Goal: Information Seeking & Learning: Learn about a topic

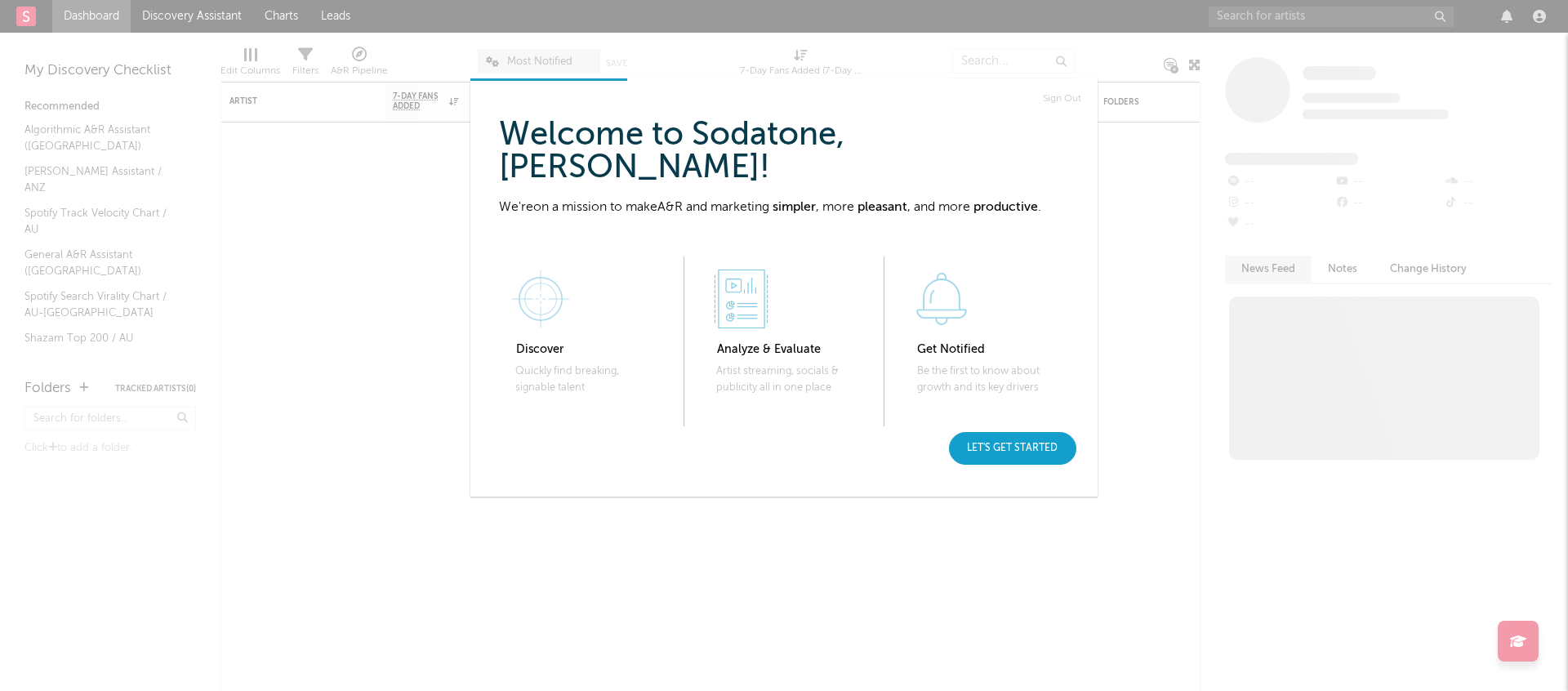
click at [1029, 445] on div "Let's get started" at bounding box center [1012, 449] width 128 height 33
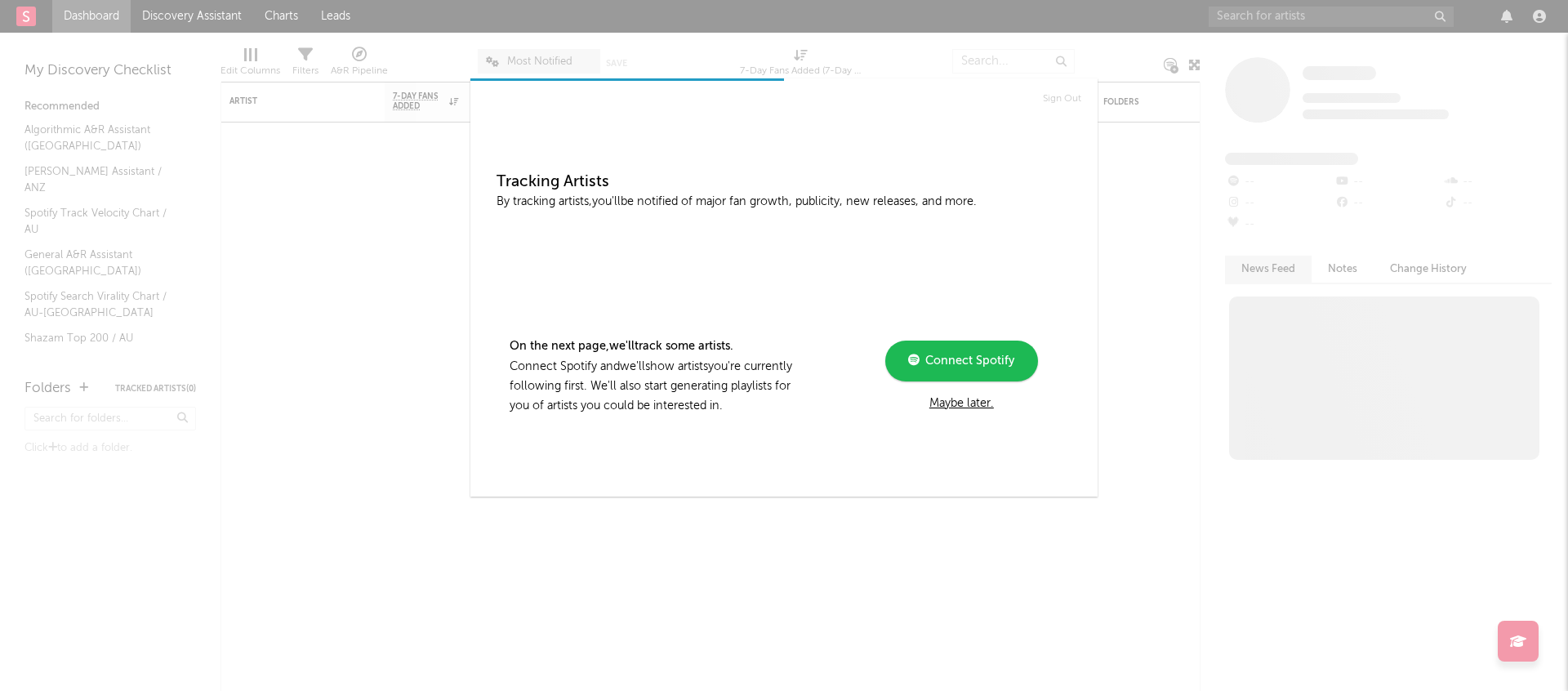
click at [957, 414] on div "On the next page, we'll track some artists. Connect Spotify and we'll show arti…" at bounding box center [784, 340] width 574 height 152
click at [967, 400] on div "Maybe later." at bounding box center [961, 403] width 219 height 19
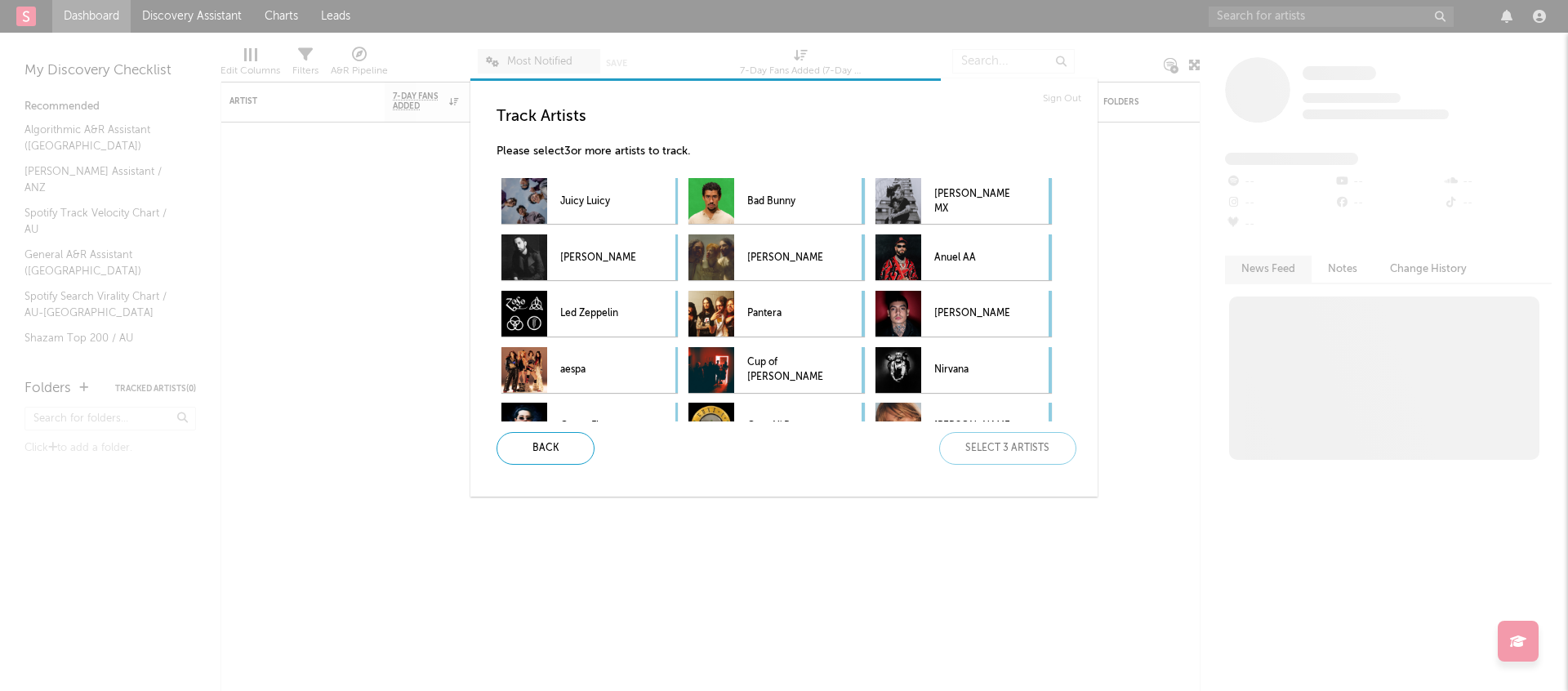
click at [1086, 210] on div "Track Artists Please select 3 or more artists to track. Juicy Luicy Bad Bunny G…" at bounding box center [790, 285] width 614 height 384
click at [1133, 273] on div "Sign Out Track Artists Please select 3 or more artists to track. Juicy Luicy Ba…" at bounding box center [784, 345] width 1568 height 691
click at [525, 452] on div "Back" at bounding box center [545, 449] width 98 height 33
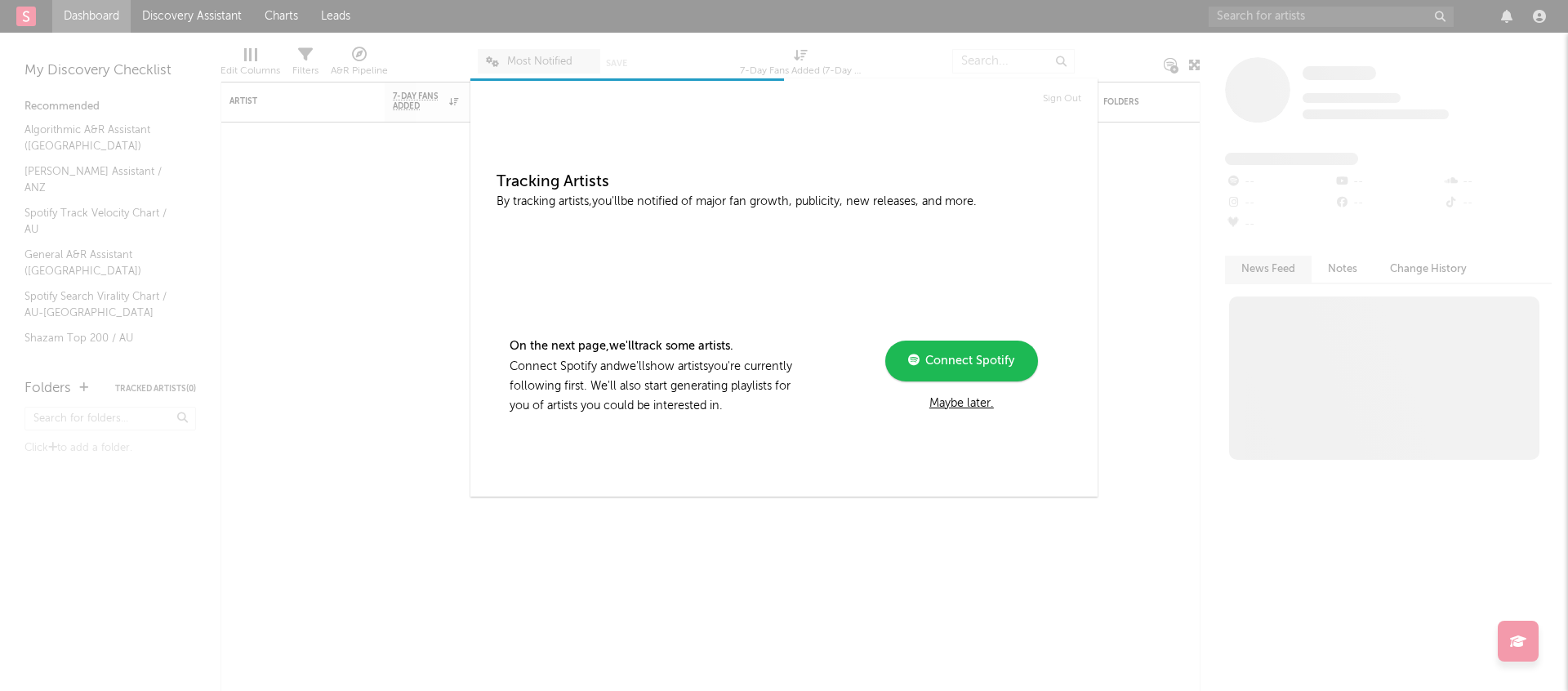
click at [974, 404] on div "Maybe later." at bounding box center [961, 403] width 219 height 19
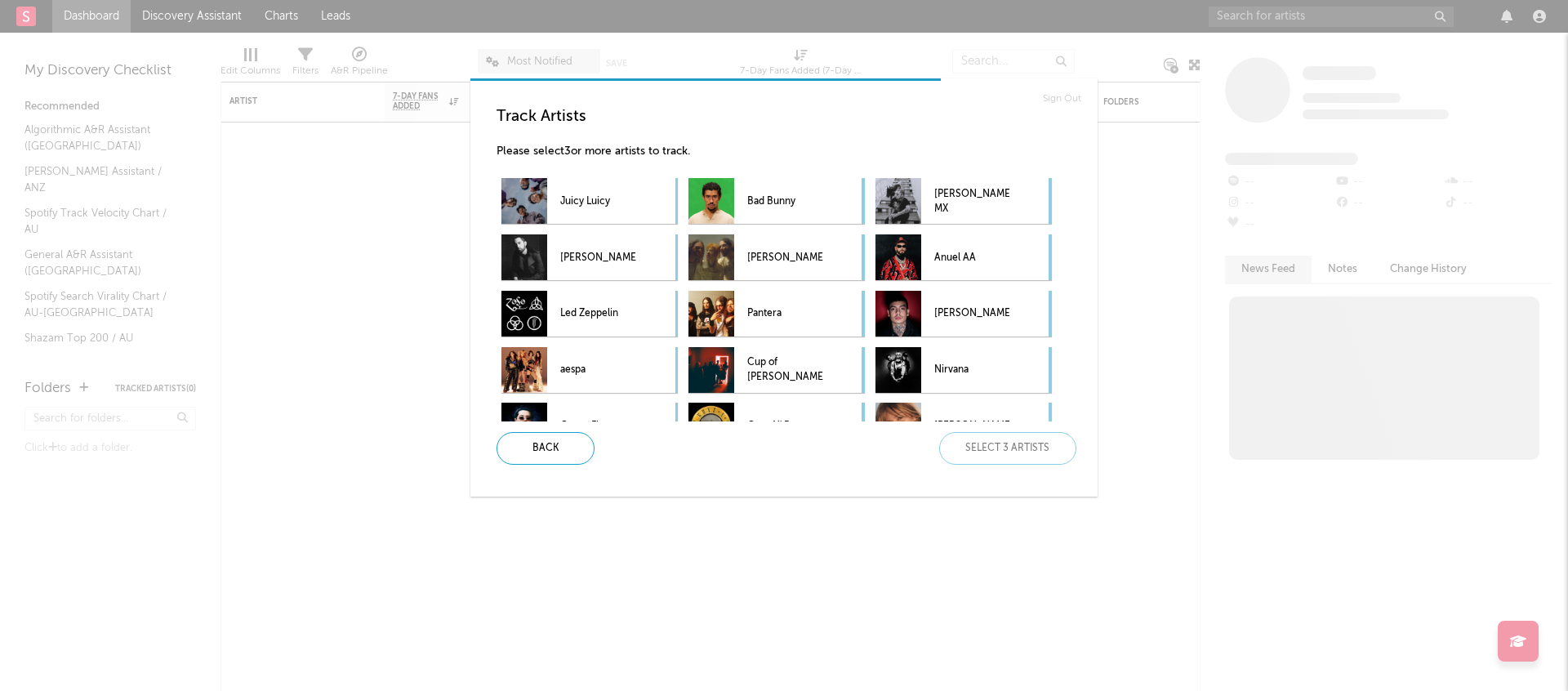
click at [1038, 447] on div "Back Select 3 artists" at bounding box center [780, 449] width 593 height 33
click at [1056, 98] on link "Sign Out" at bounding box center [1062, 98] width 39 height 19
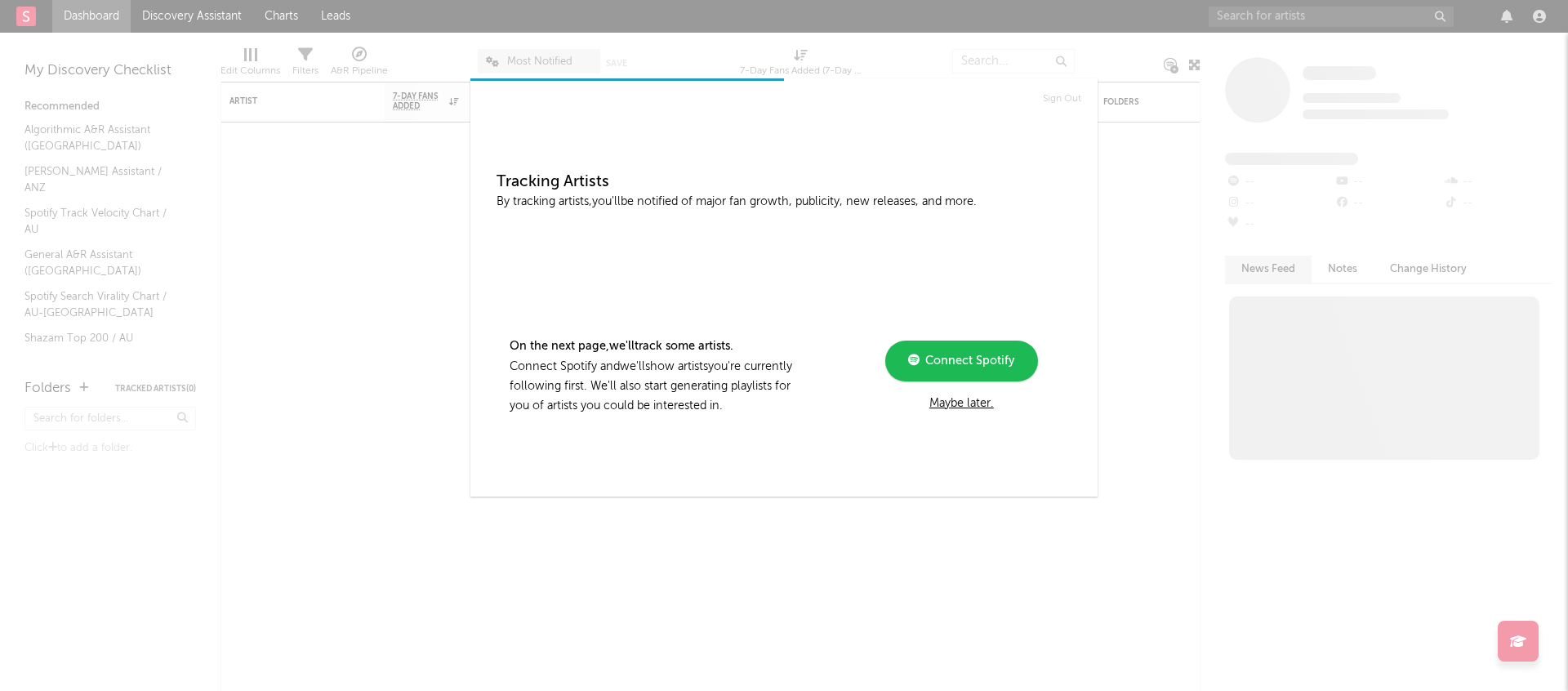
click at [980, 406] on div "Maybe later." at bounding box center [961, 403] width 219 height 19
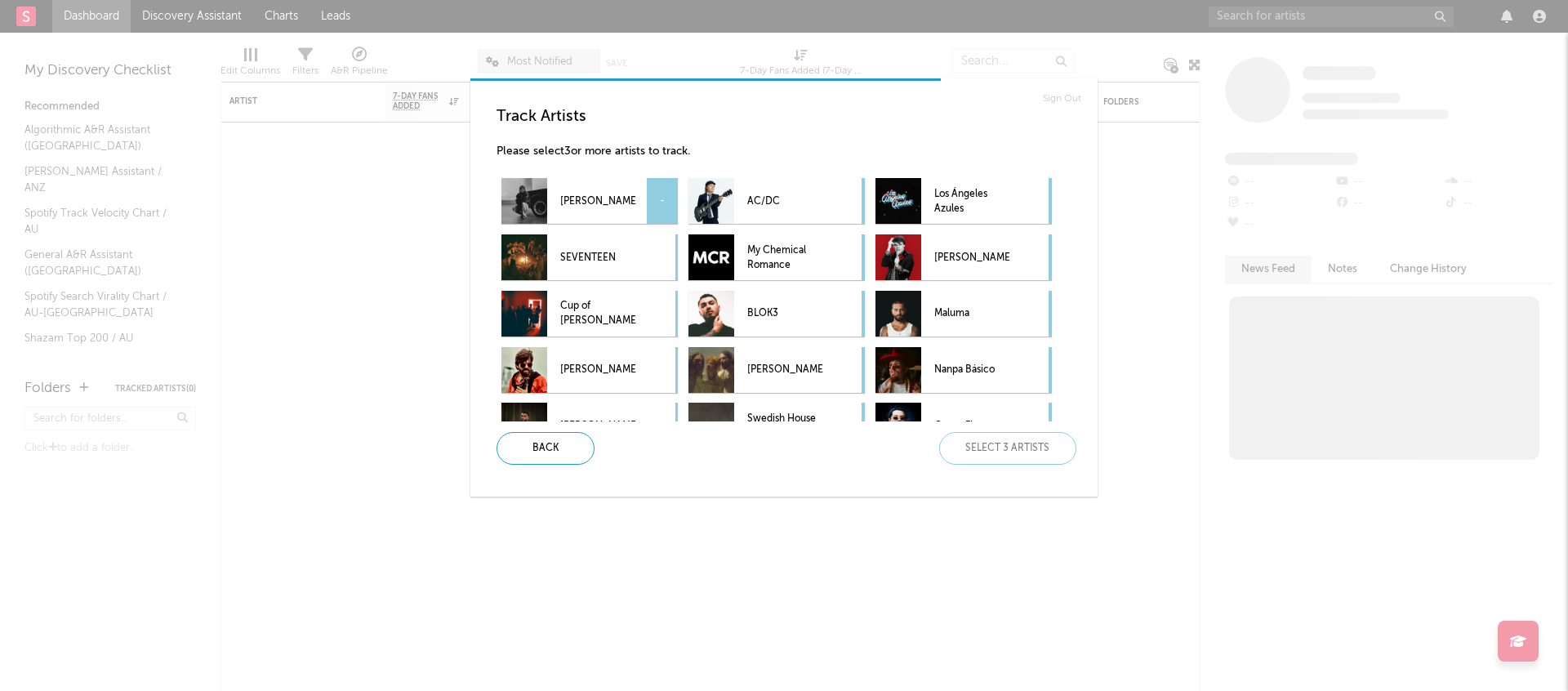
click at [552, 187] on div "Kendrick Lamar -" at bounding box center [568, 201] width 134 height 46
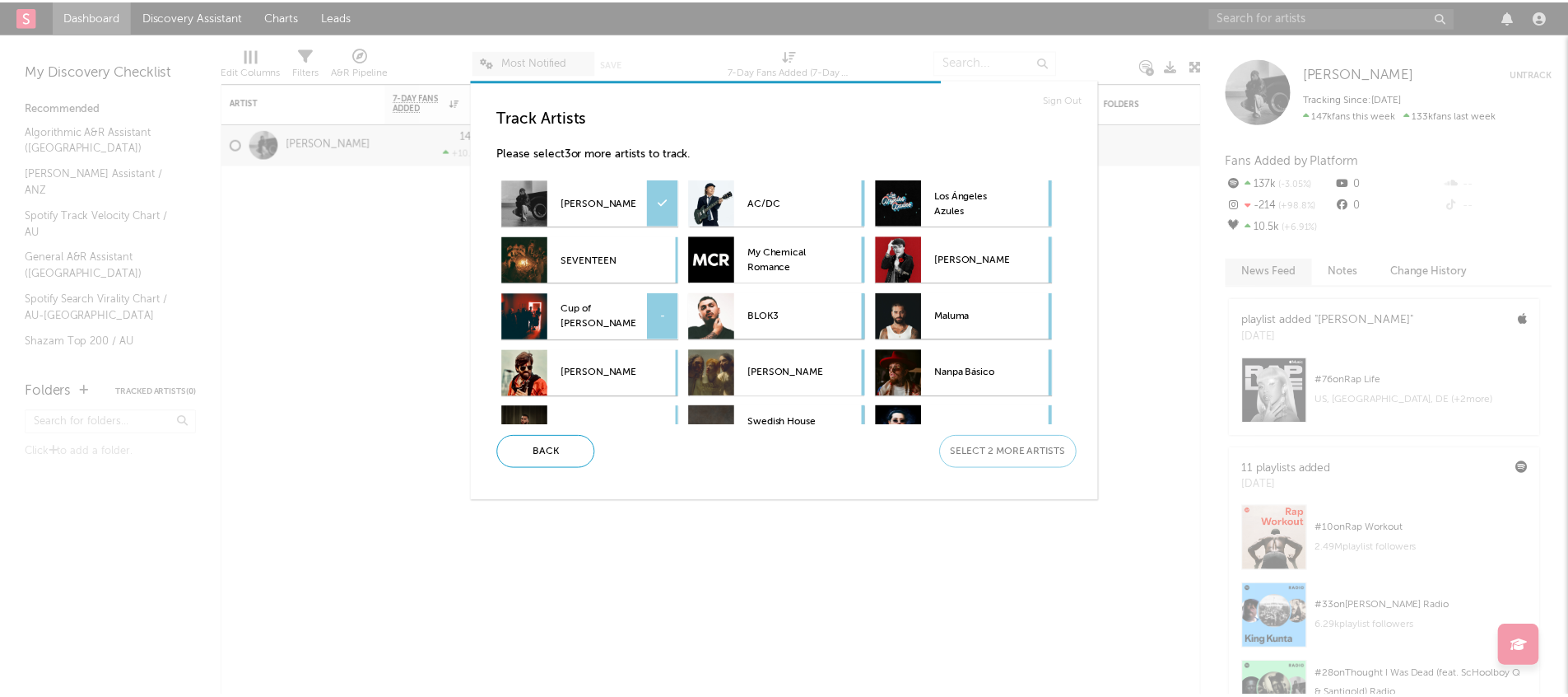
scroll to position [90, 0]
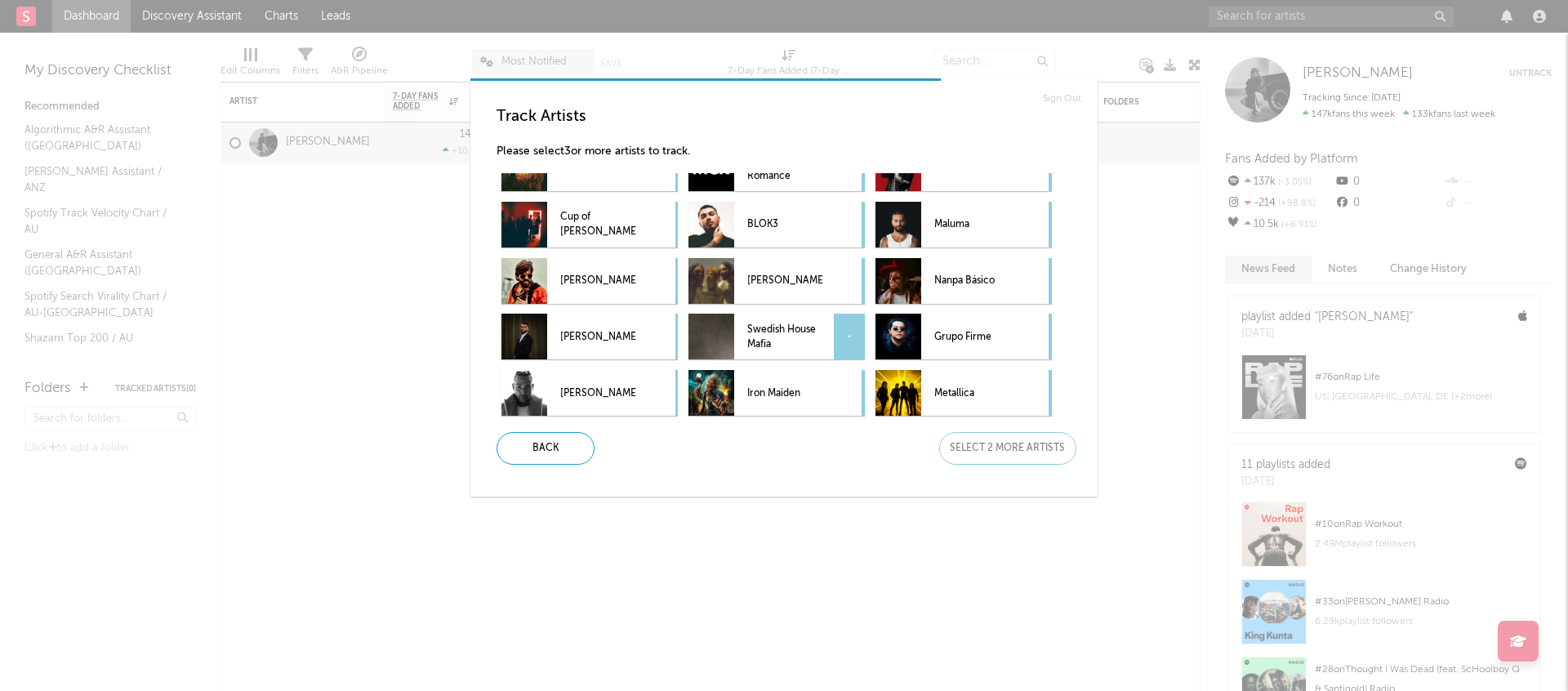
click at [810, 350] on p "Swedish House Mafia" at bounding box center [784, 337] width 75 height 37
click at [964, 240] on p "Maluma" at bounding box center [972, 225] width 75 height 37
click at [1005, 456] on div "Next" at bounding box center [1007, 449] width 138 height 33
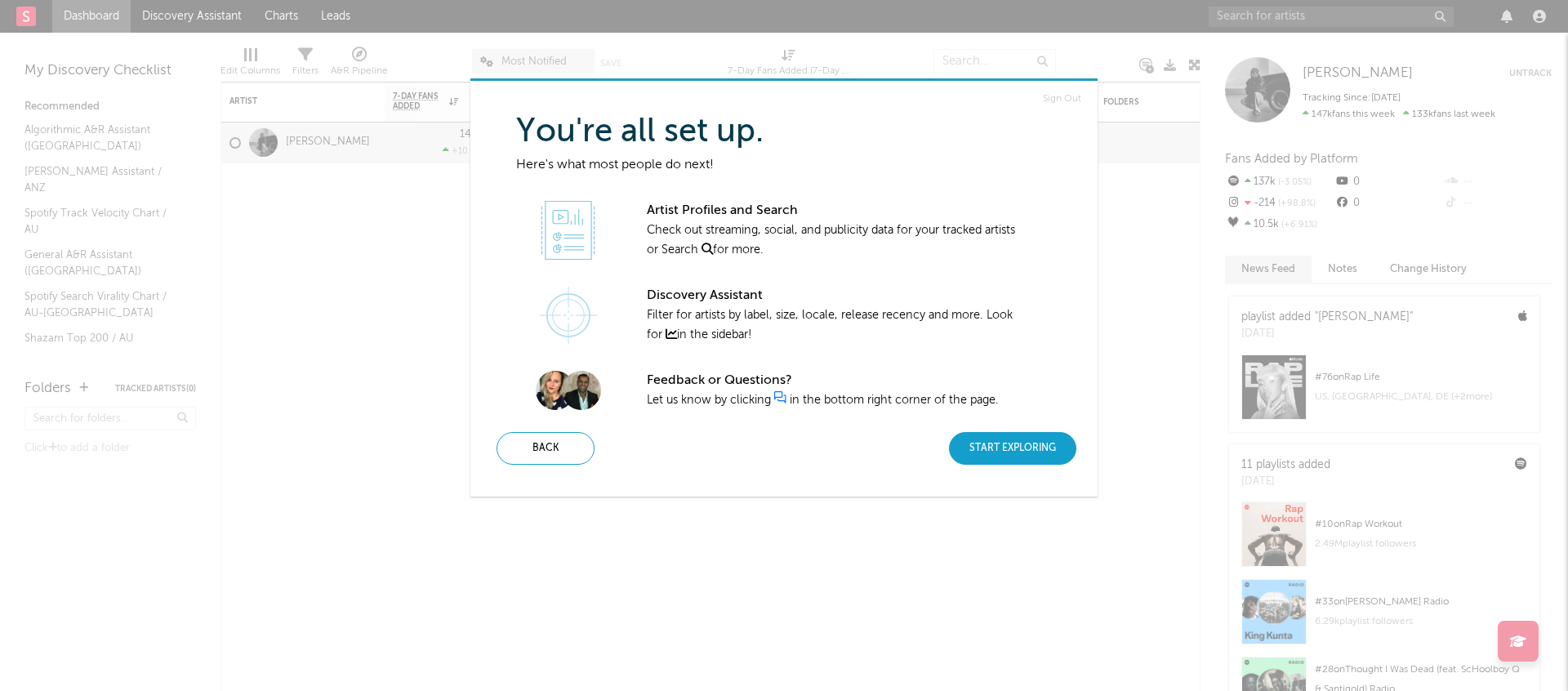
click at [1023, 456] on div "Start Exploring" at bounding box center [1012, 449] width 128 height 33
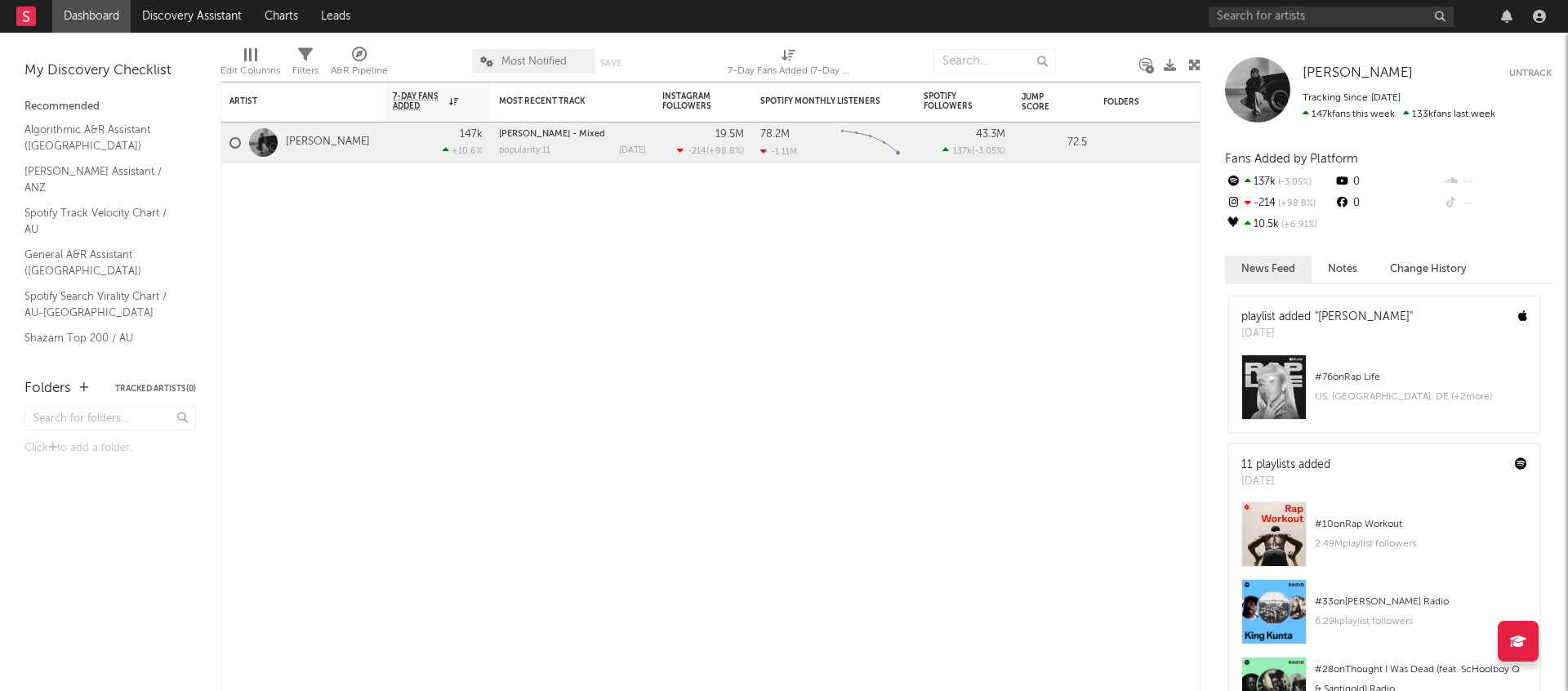
click at [1273, 27] on div at bounding box center [1380, 17] width 343 height 33
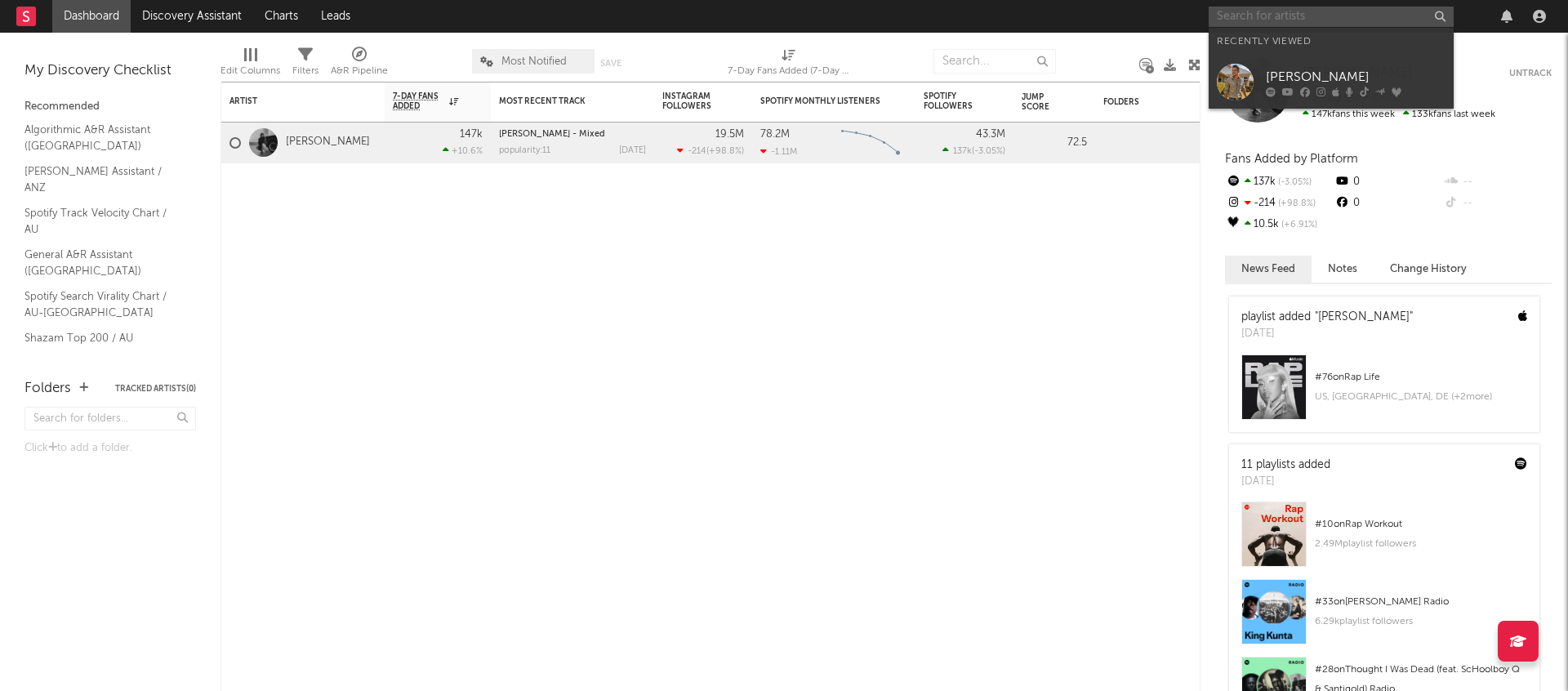
click at [1273, 18] on input "text" at bounding box center [1330, 17] width 245 height 20
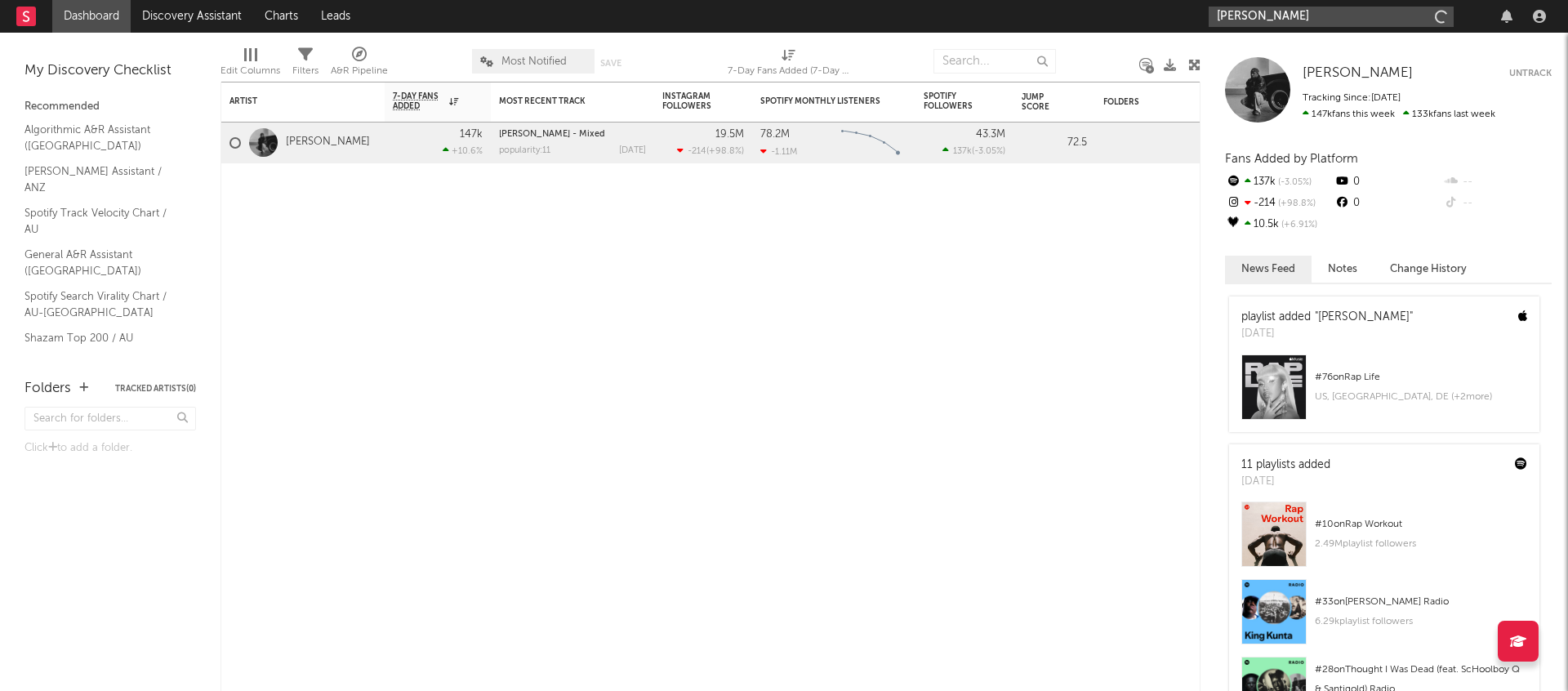
type input "daniel seavey"
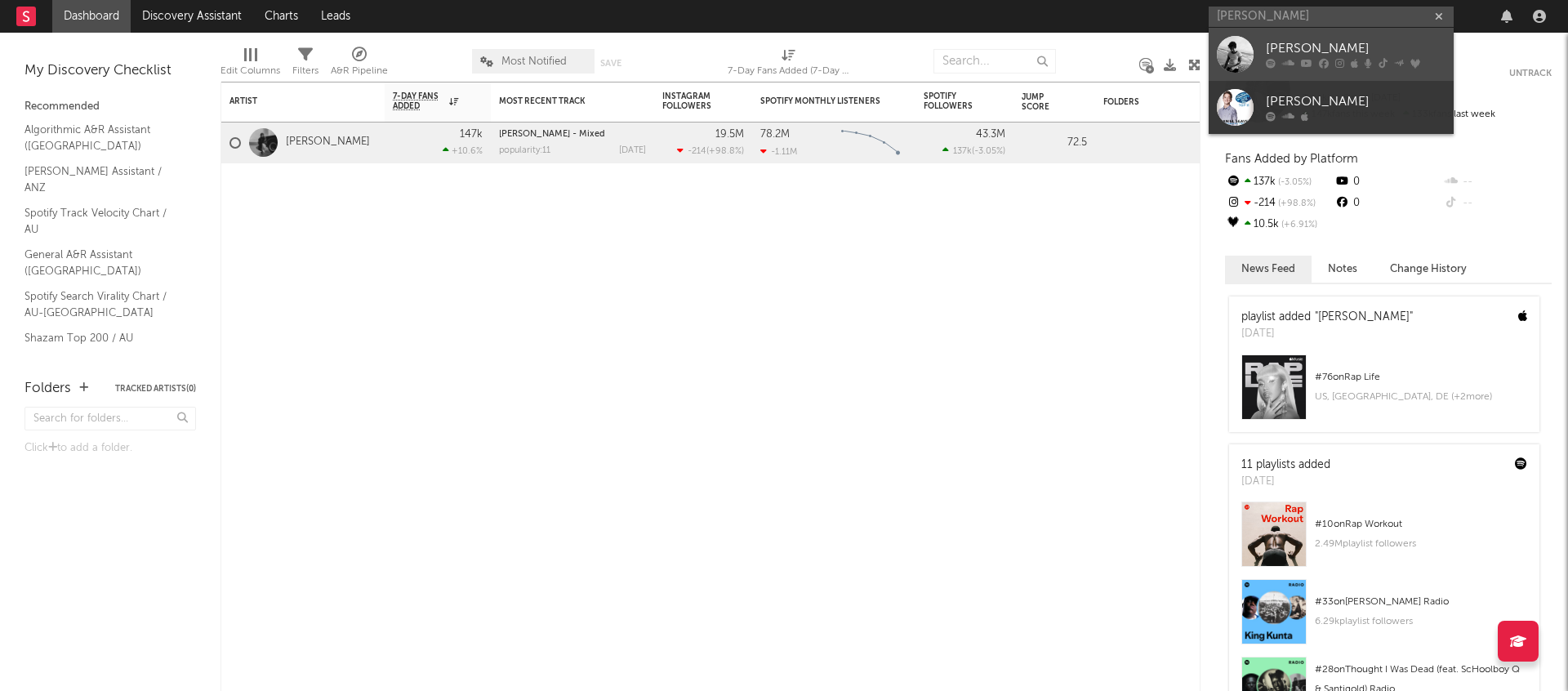
click at [1312, 54] on div "Daniel Seavey" at bounding box center [1355, 49] width 180 height 19
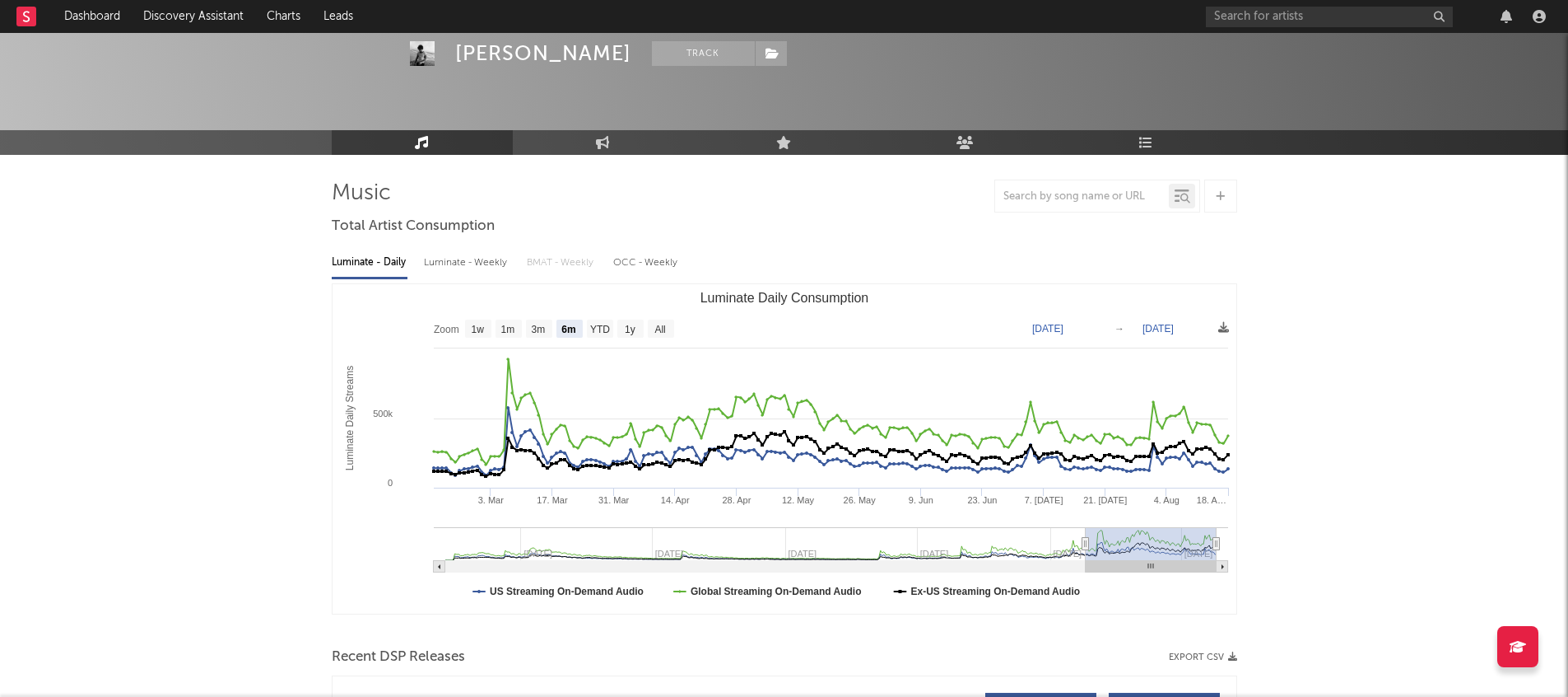
scroll to position [52, 0]
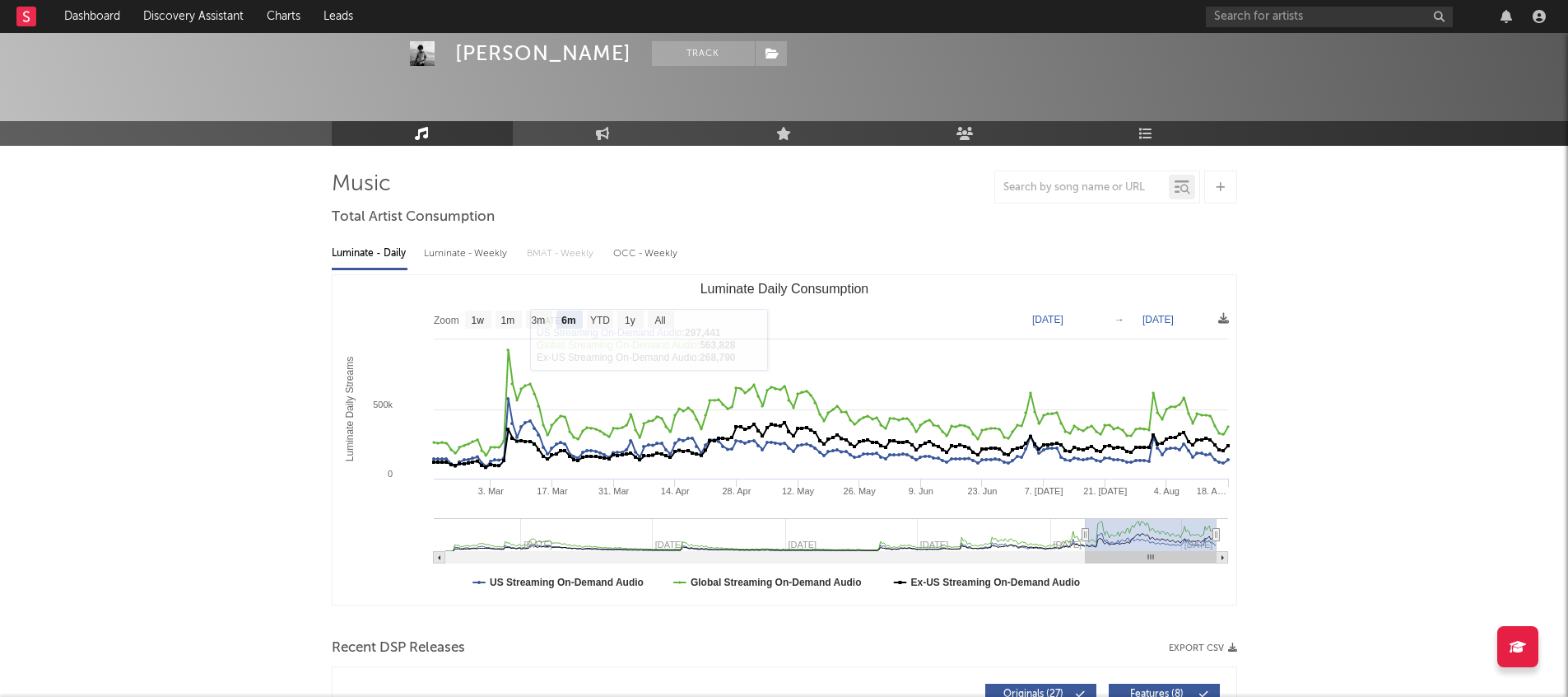
click at [512, 309] on rect "Luminate Daily Consumption" at bounding box center [784, 440] width 904 height 330
click at [512, 321] on text "1m" at bounding box center [507, 320] width 14 height 11
select select "1m"
type input "2025-07-18"
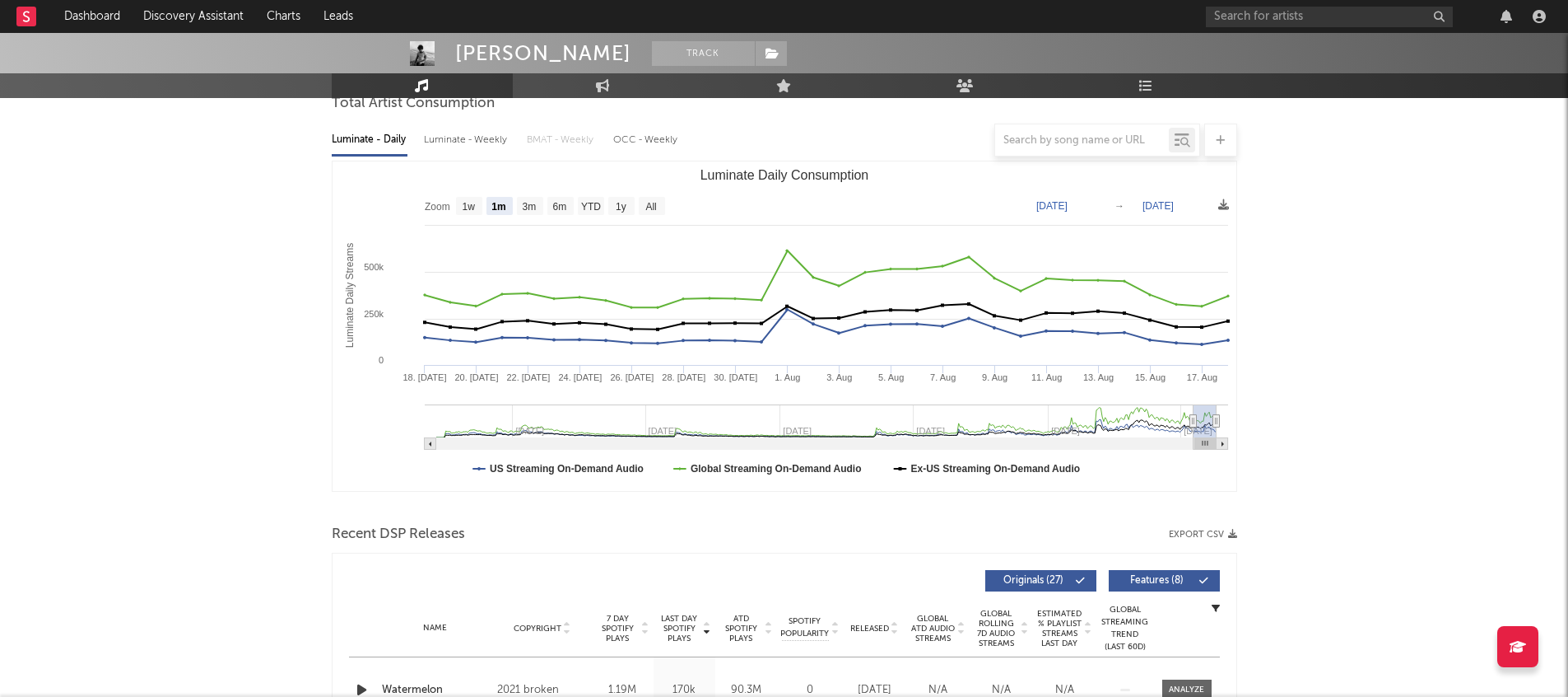
scroll to position [429, 0]
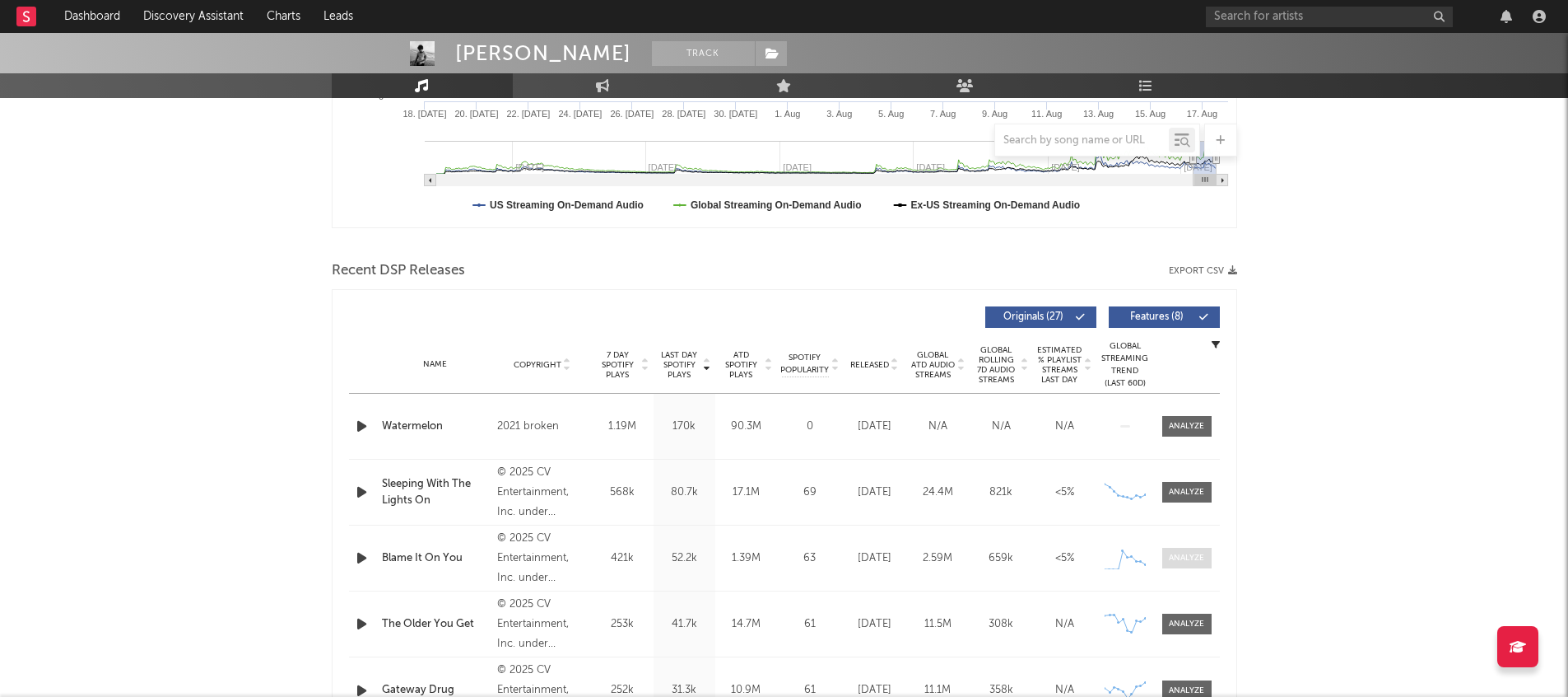
click at [1189, 556] on div at bounding box center [1187, 557] width 35 height 12
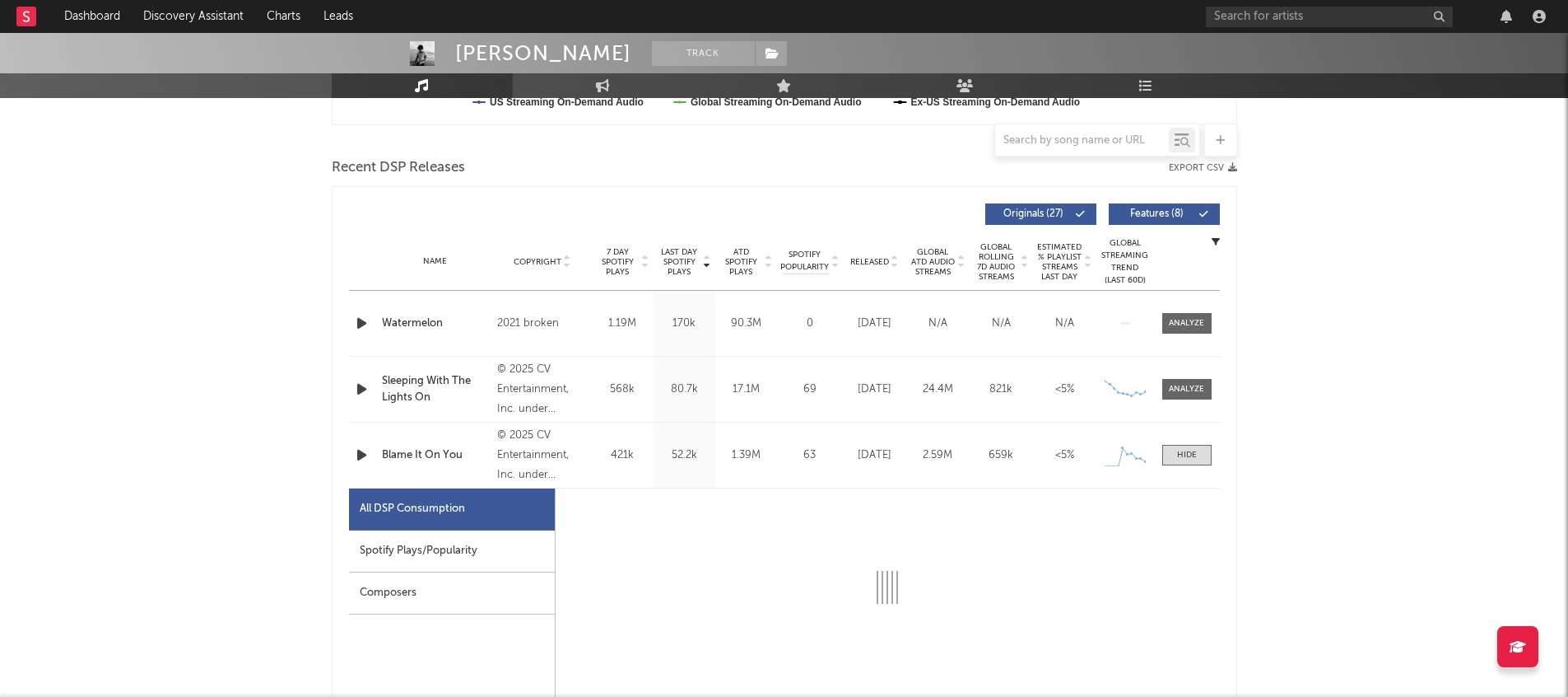
scroll to position [696, 0]
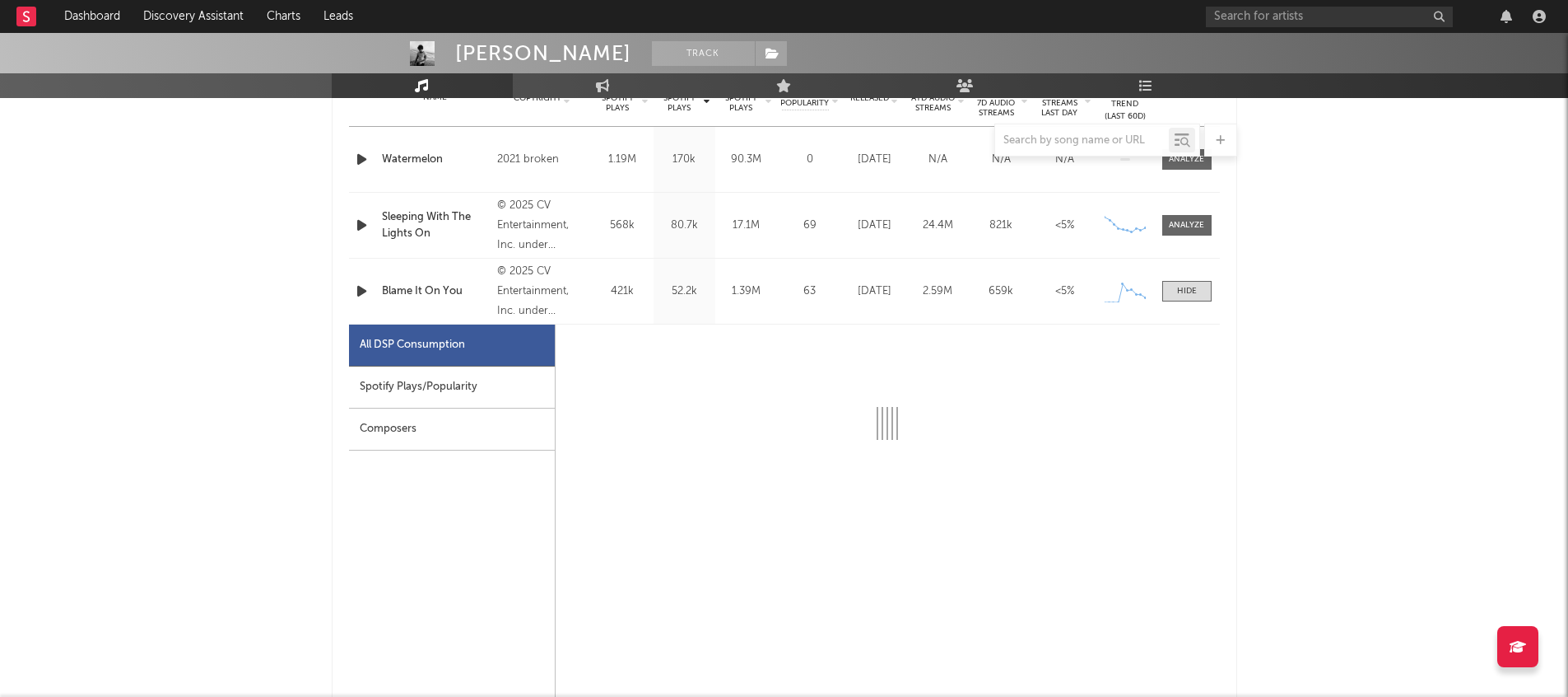
select select "1w"
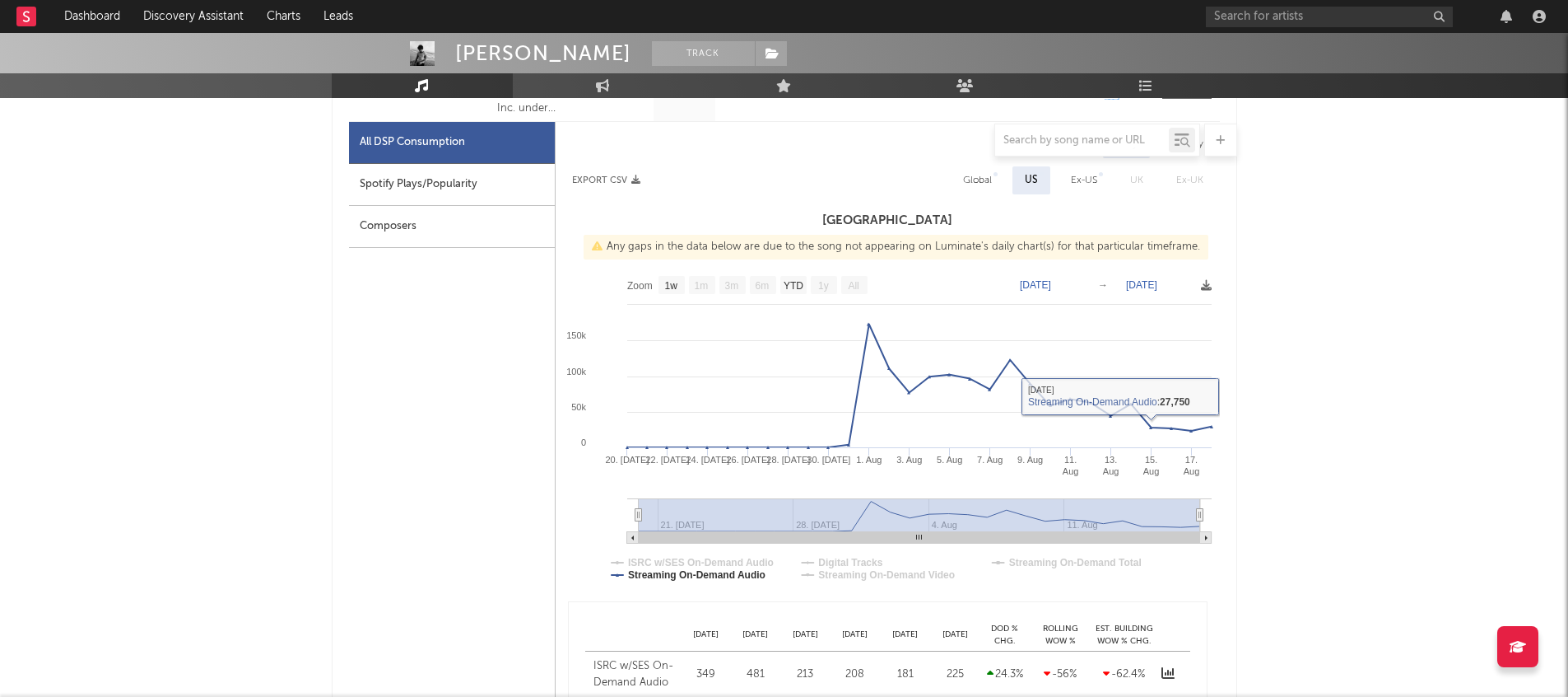
scroll to position [886, 0]
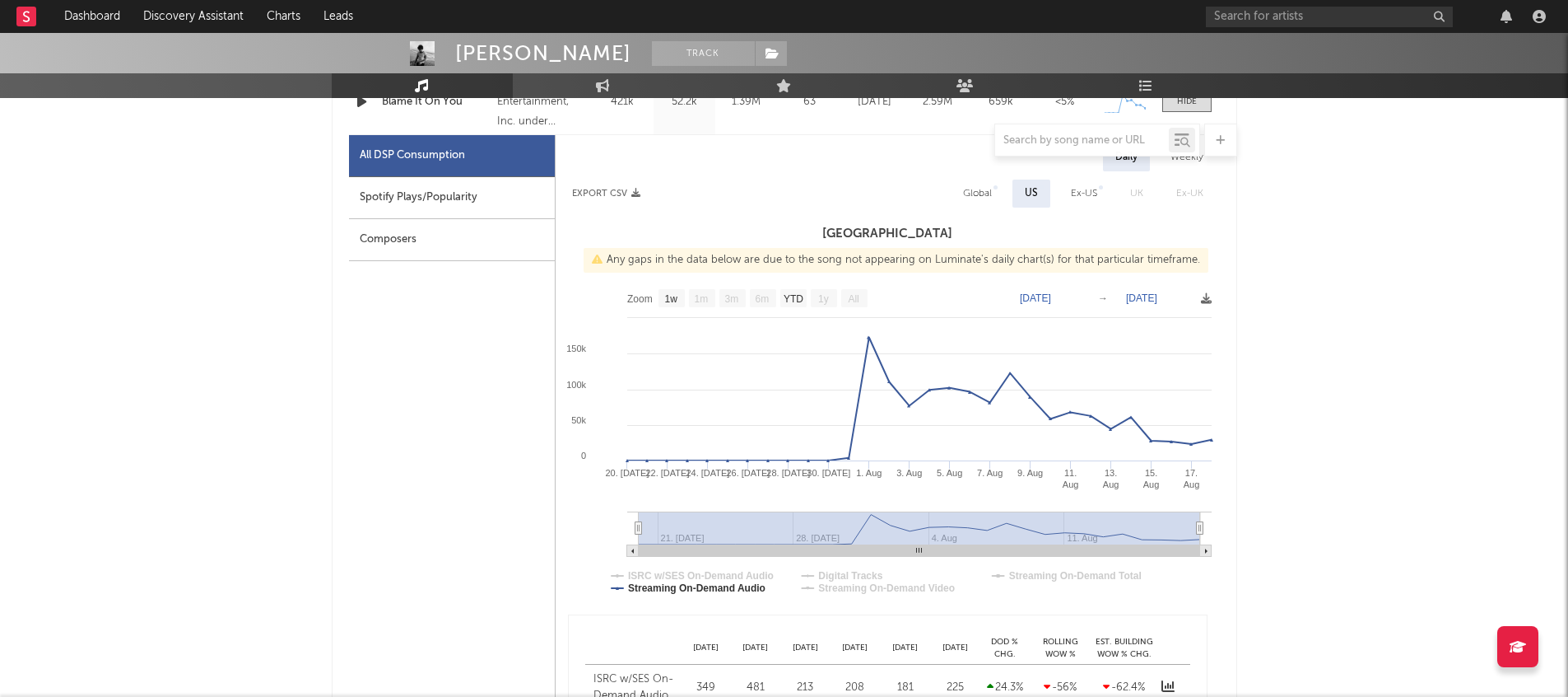
click at [1086, 195] on div "Ex-US" at bounding box center [1084, 193] width 26 height 19
select select "1w"
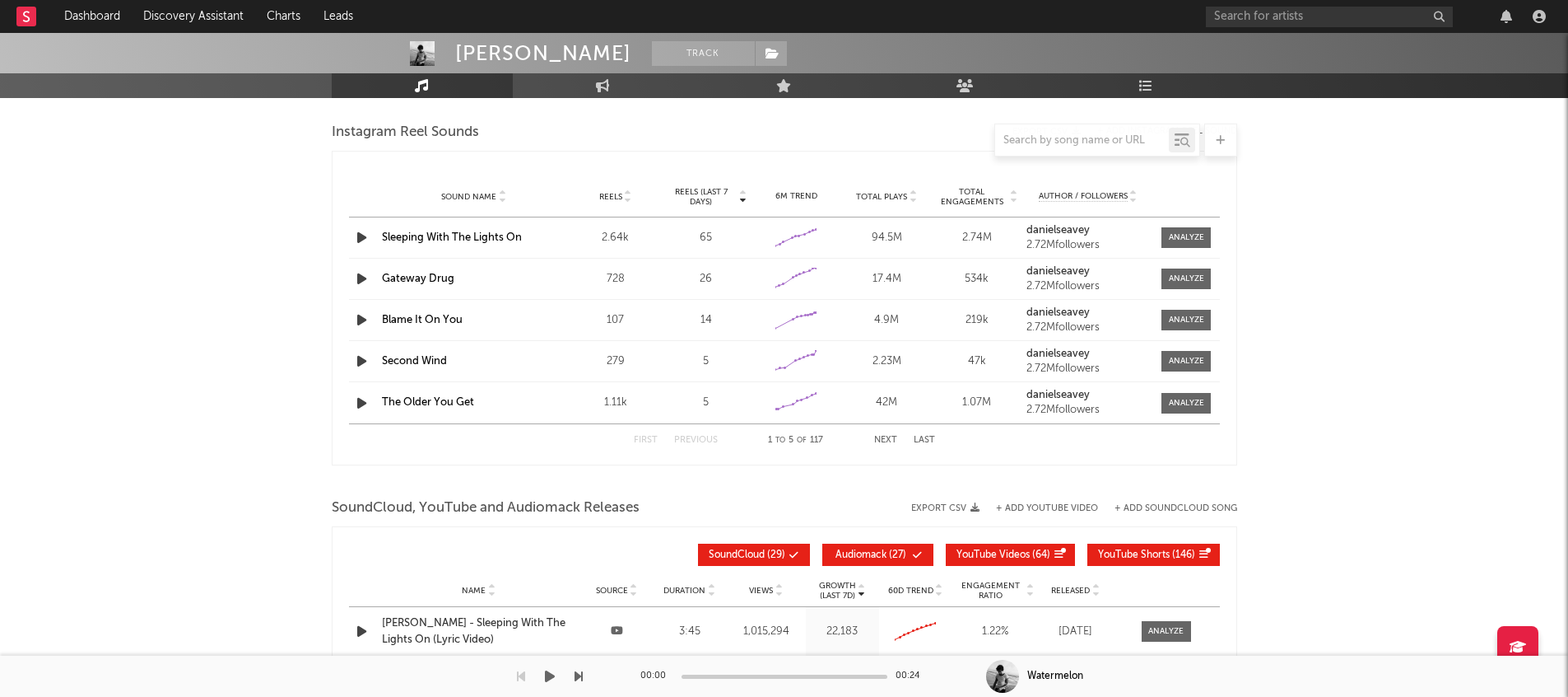
scroll to position [2286, 0]
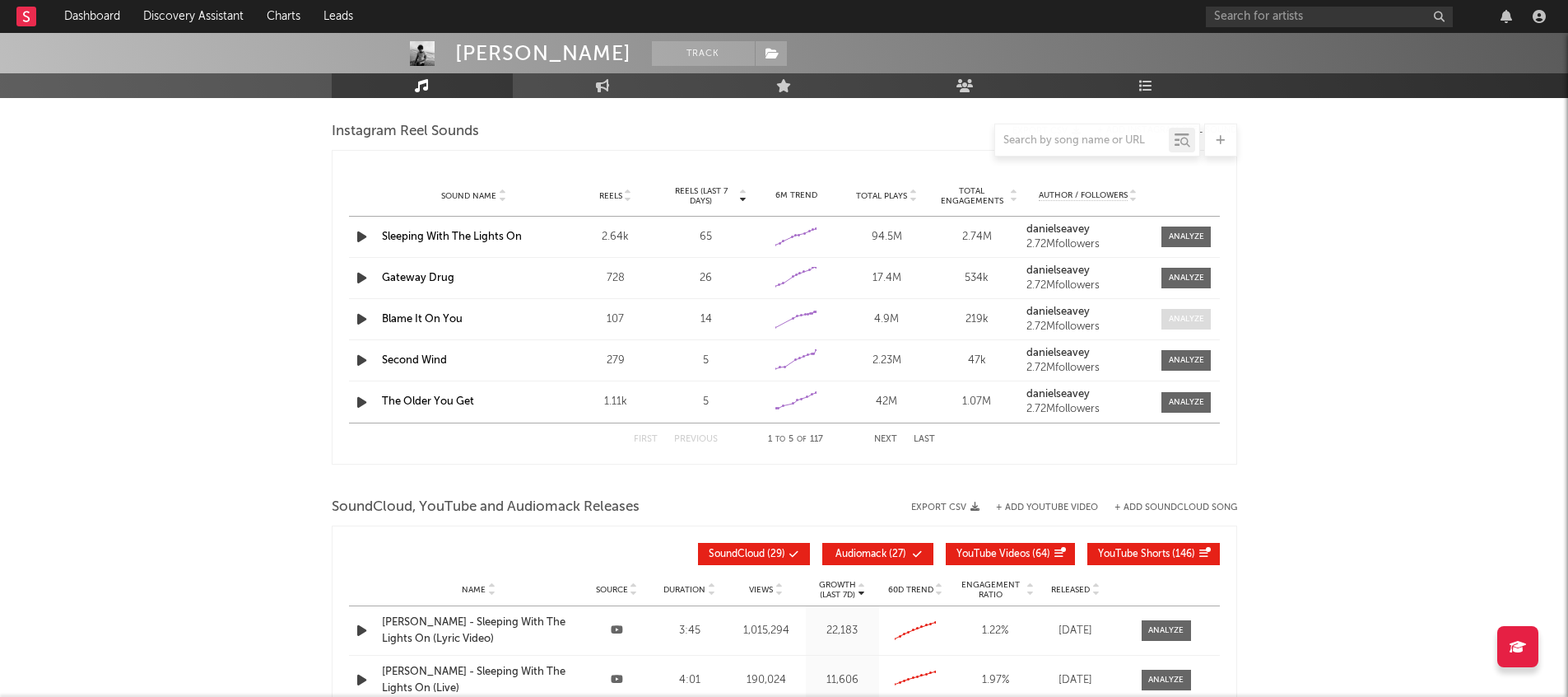
click at [1186, 313] on div at bounding box center [1187, 318] width 35 height 12
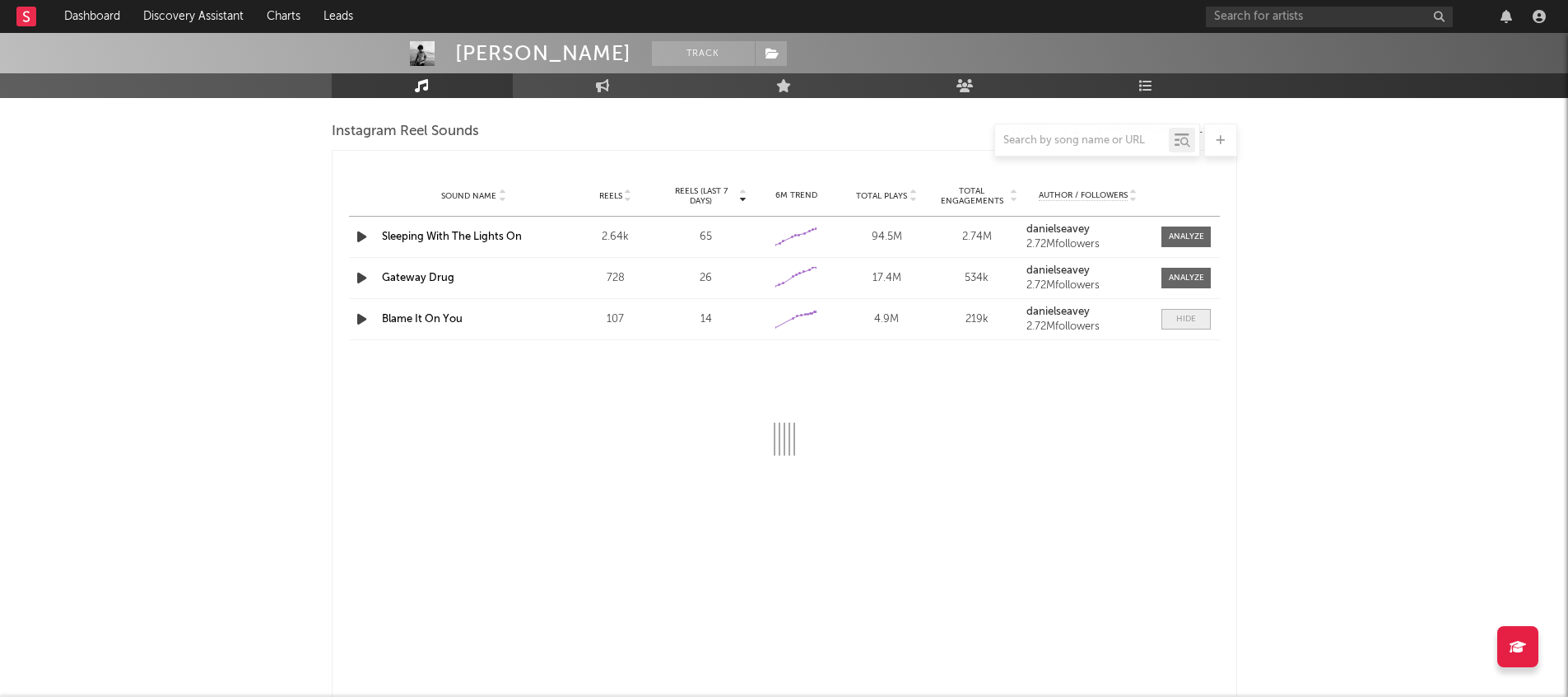
select select "1w"
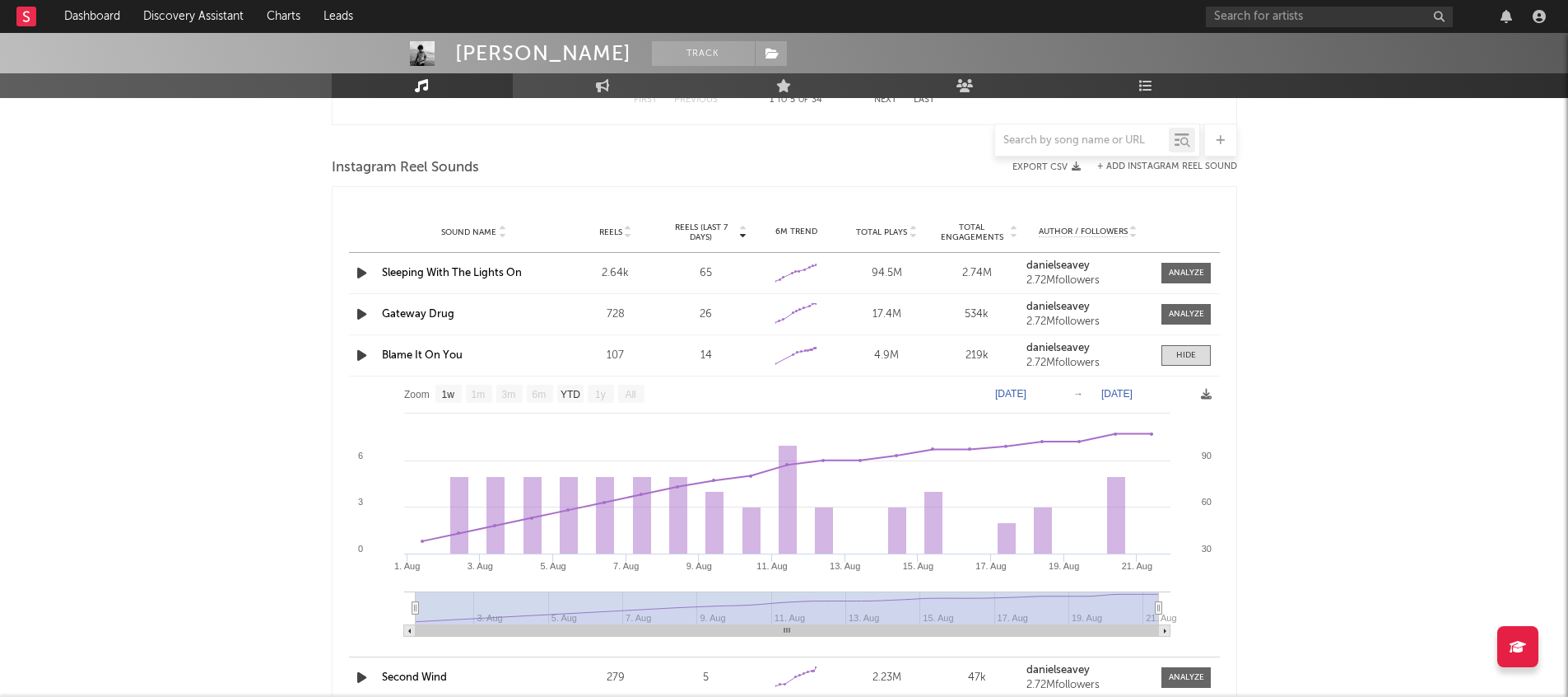
scroll to position [2247, 0]
click at [1180, 264] on div "Sound Name Sleeping With The Lights On Reels 2.64k Reels (last 7 days) 65 6M Tr…" at bounding box center [784, 276] width 871 height 41
click at [1180, 277] on div at bounding box center [1187, 275] width 35 height 12
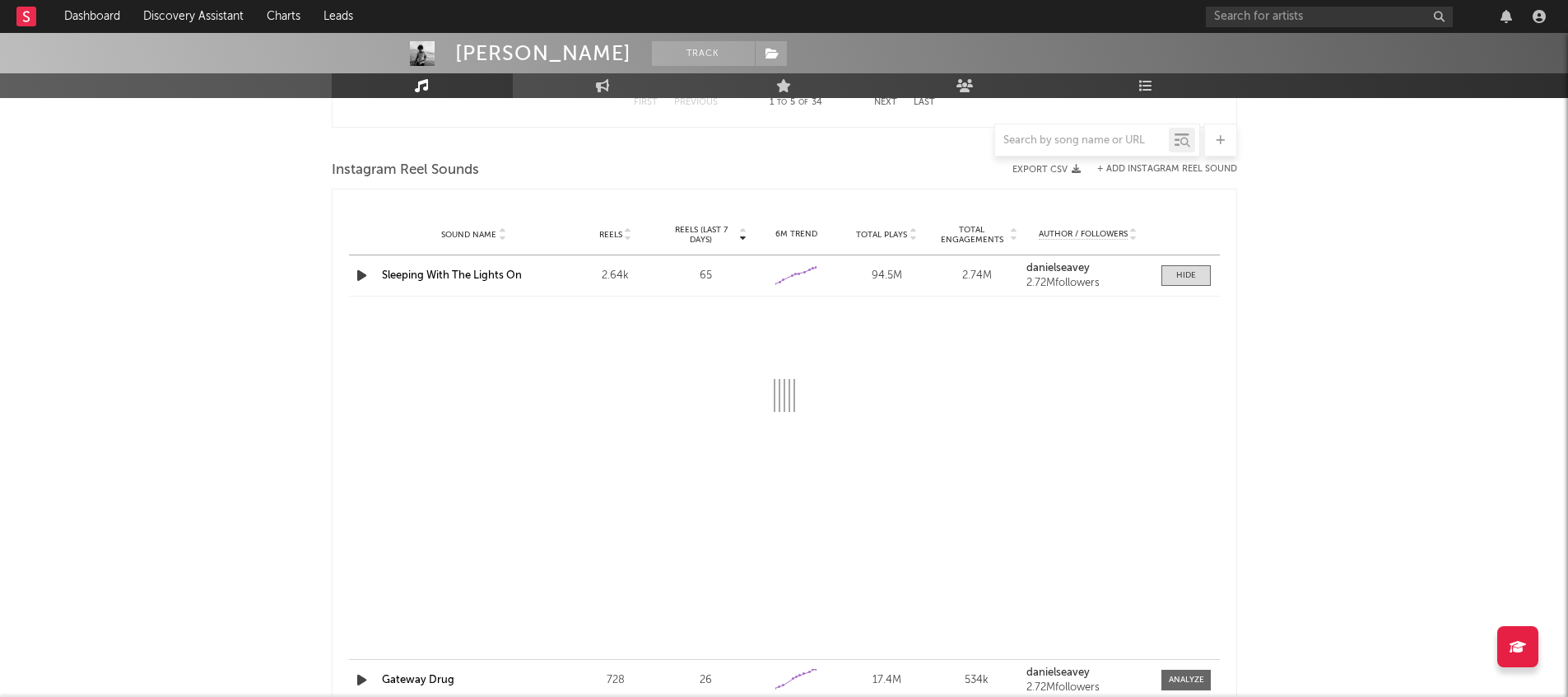
select select "1w"
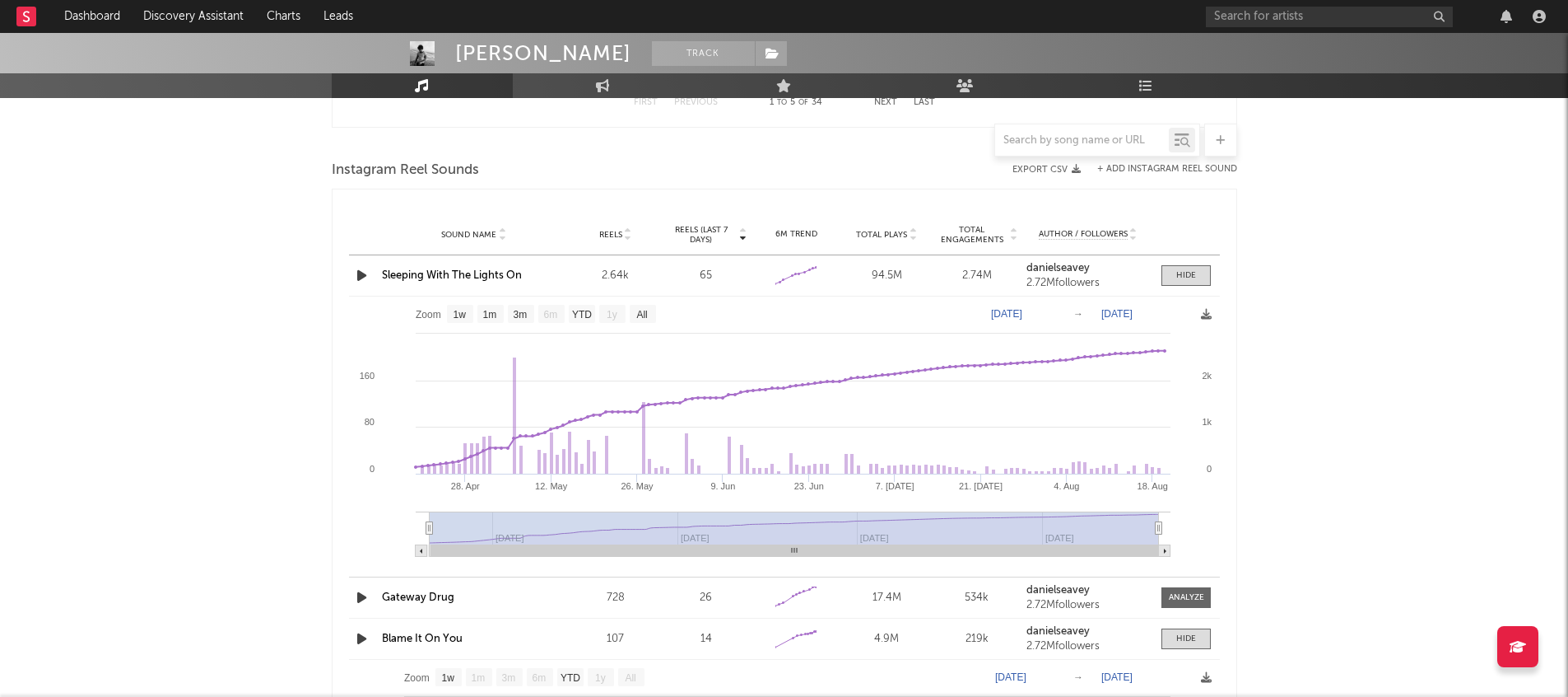
click at [1022, 318] on text "Apr 20, 2025" at bounding box center [1006, 314] width 31 height 11
type input "2025-04-01"
click at [993, 319] on input "2025-04-01" at bounding box center [1017, 314] width 77 height 17
click at [979, 317] on input "2025-04-01" at bounding box center [1017, 314] width 77 height 17
click at [987, 317] on input "2025-04-01" at bounding box center [1017, 314] width 77 height 17
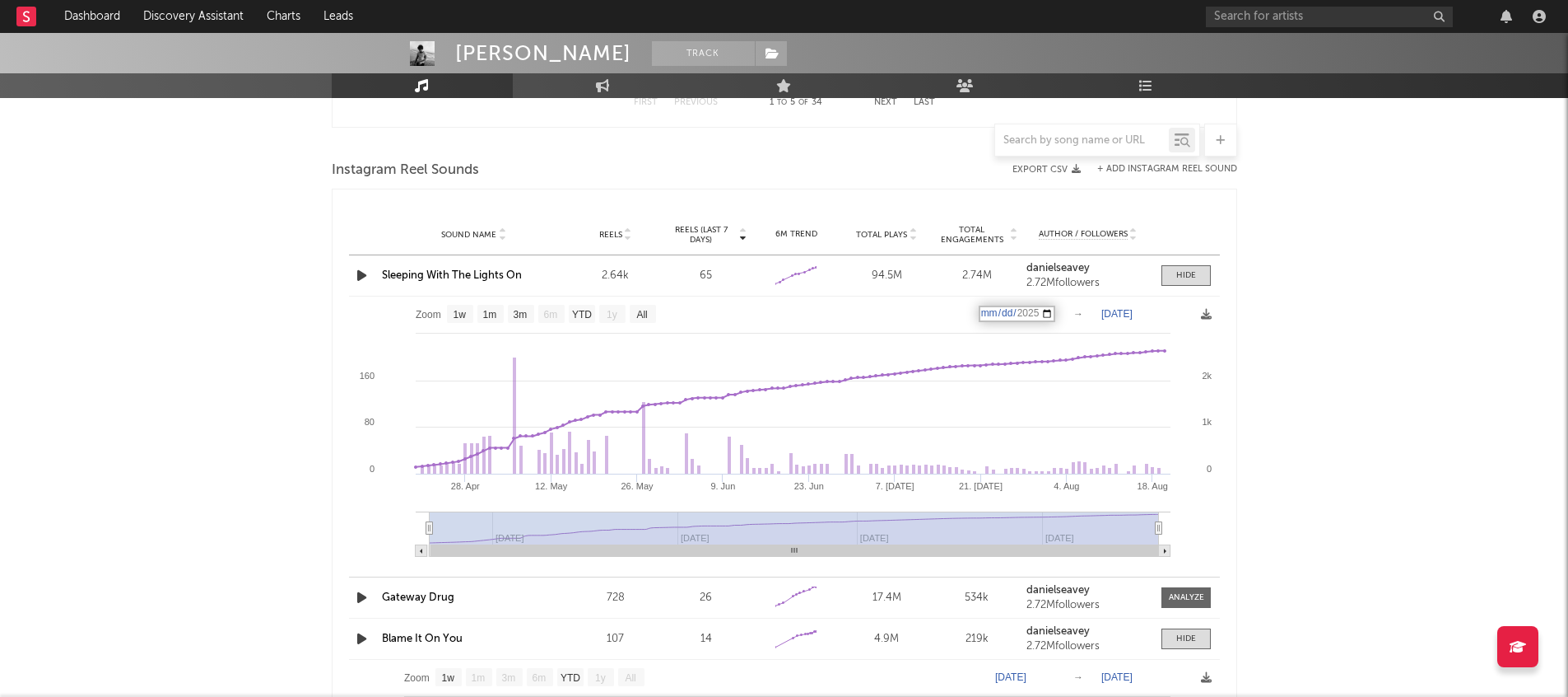
type input "2025-04-01"
type input "2025-07-01"
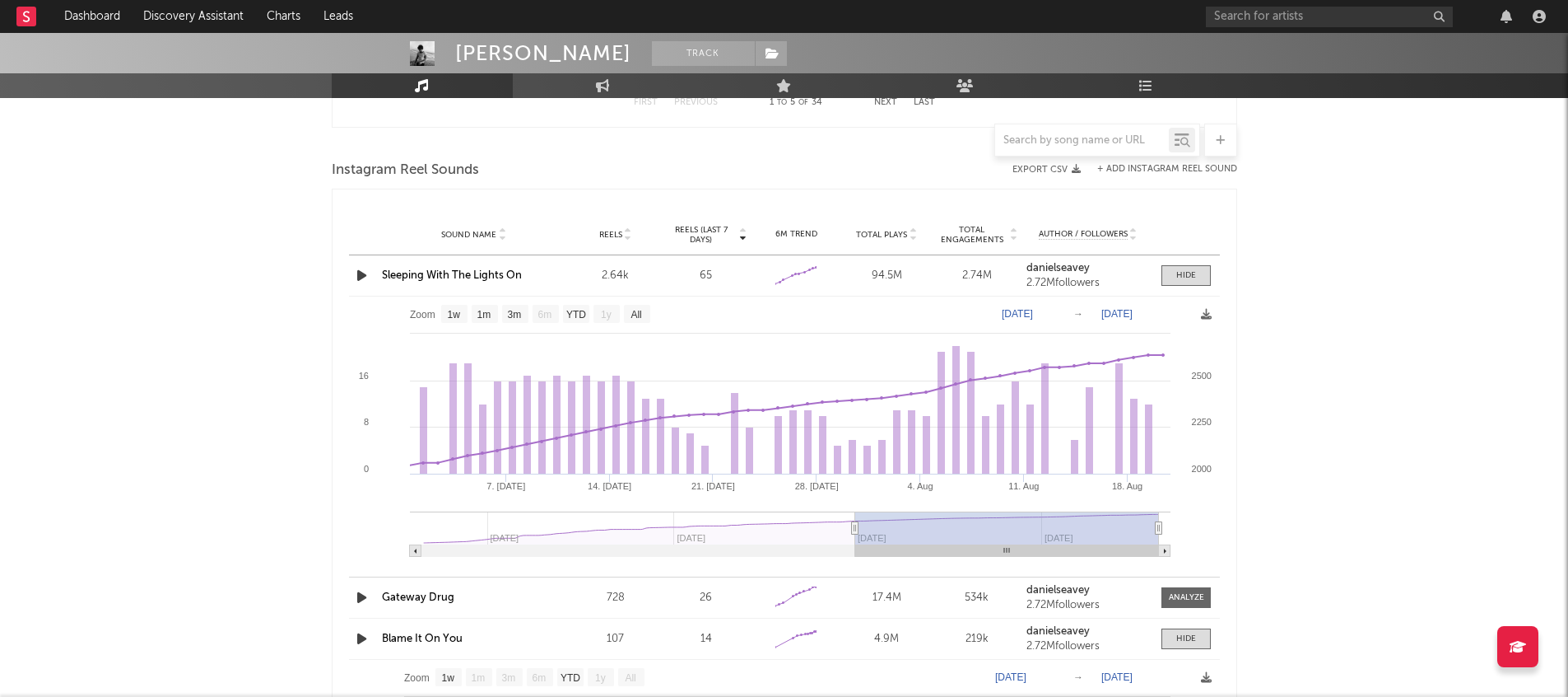
click at [1014, 315] on text "Jul 1, 2025" at bounding box center [1018, 314] width 31 height 11
type input "2025-07-01"
click at [1034, 317] on input "2025-07-01" at bounding box center [1022, 314] width 77 height 17
click at [1006, 314] on input "2025-07-01" at bounding box center [1022, 314] width 77 height 17
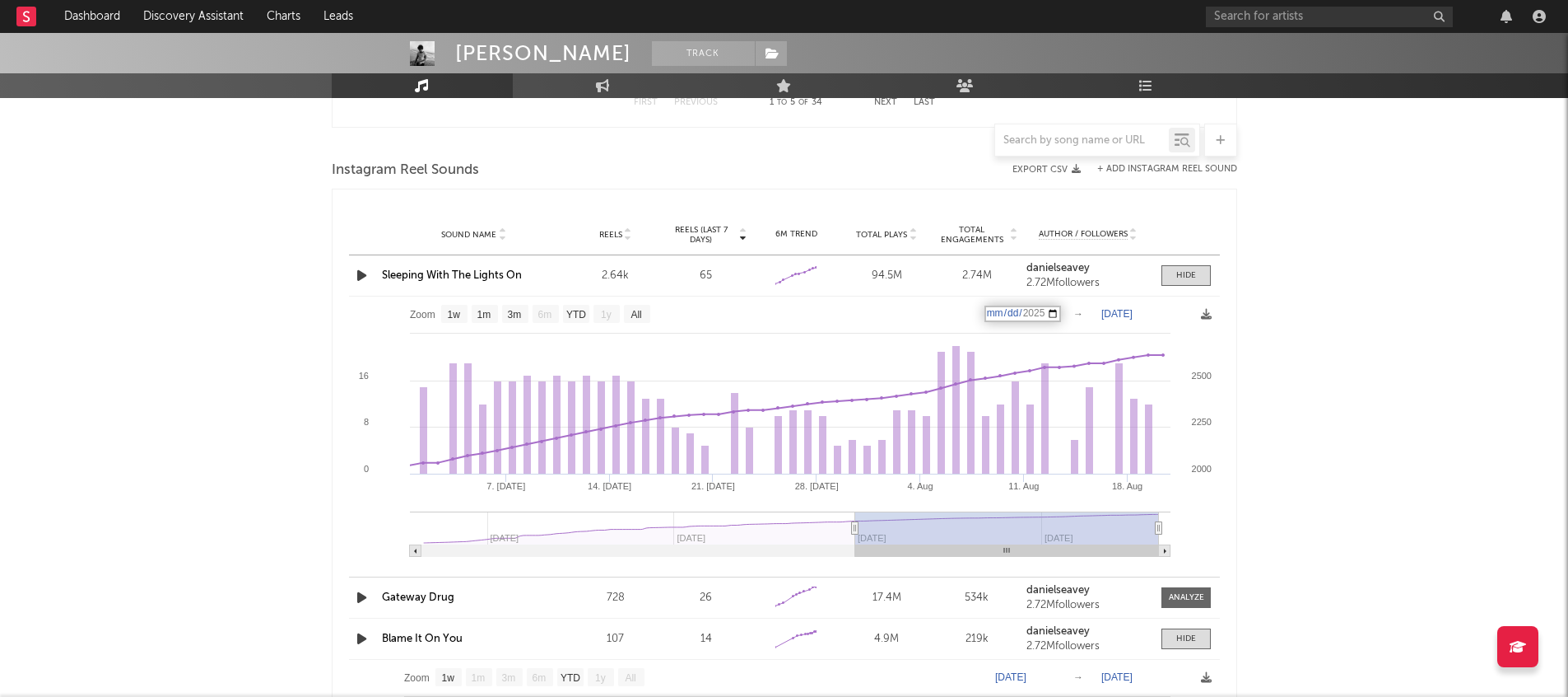
type input "2025-08-01"
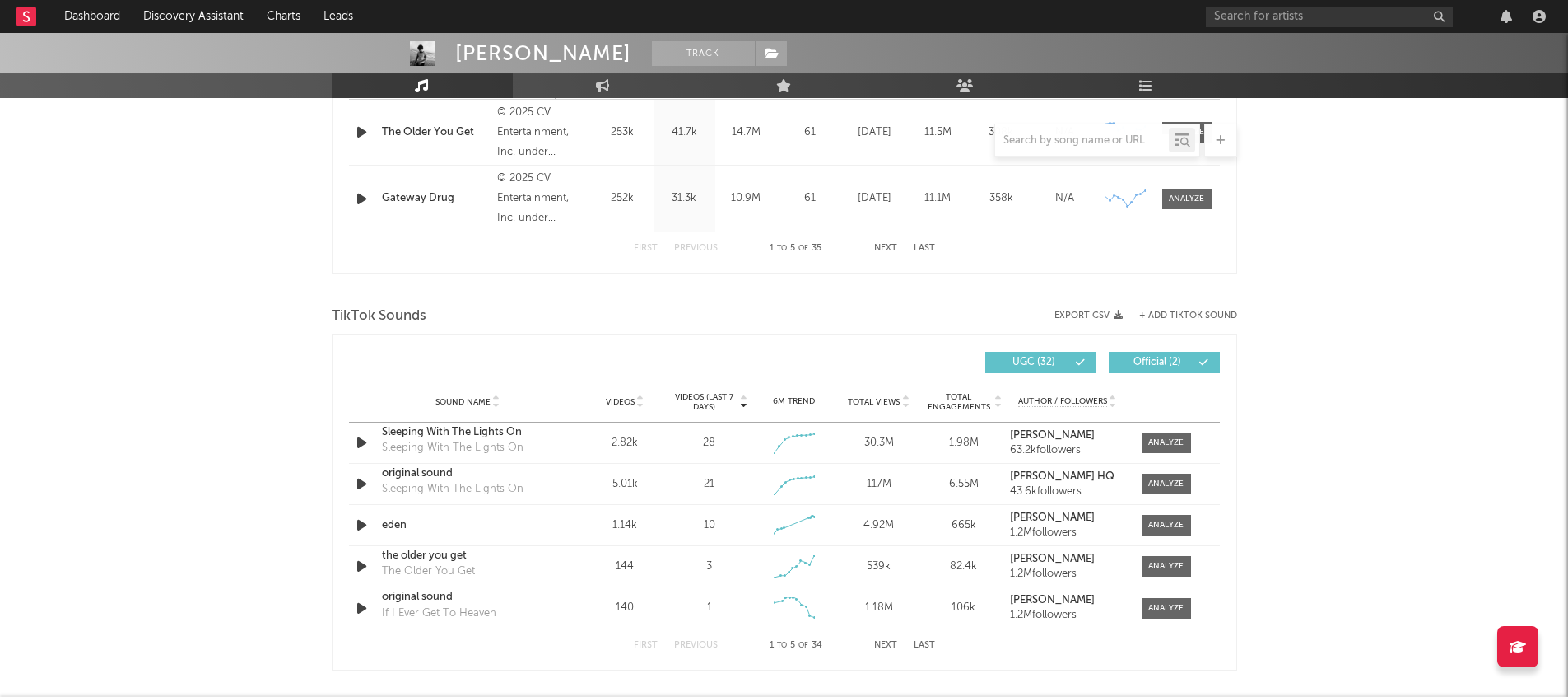
scroll to position [1760, 0]
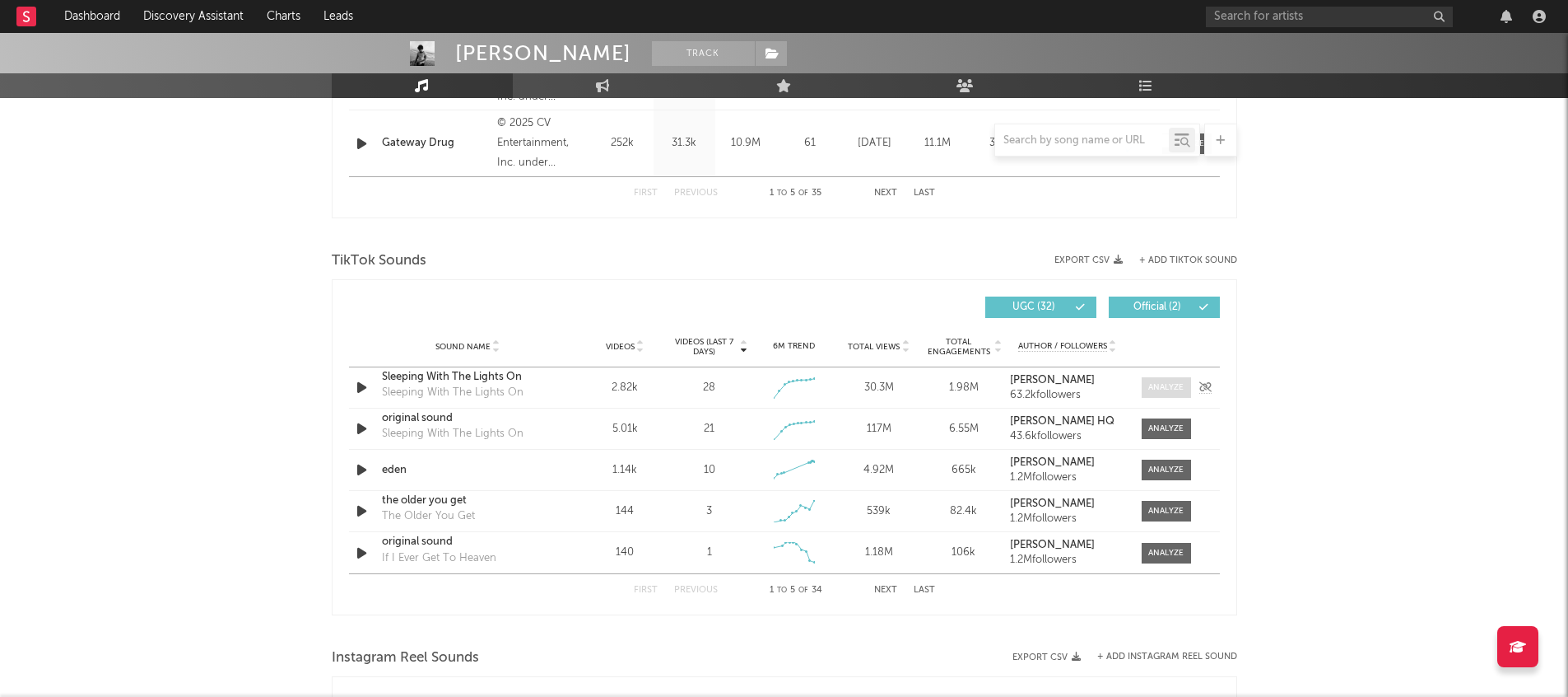
click at [1176, 392] on div at bounding box center [1166, 387] width 35 height 12
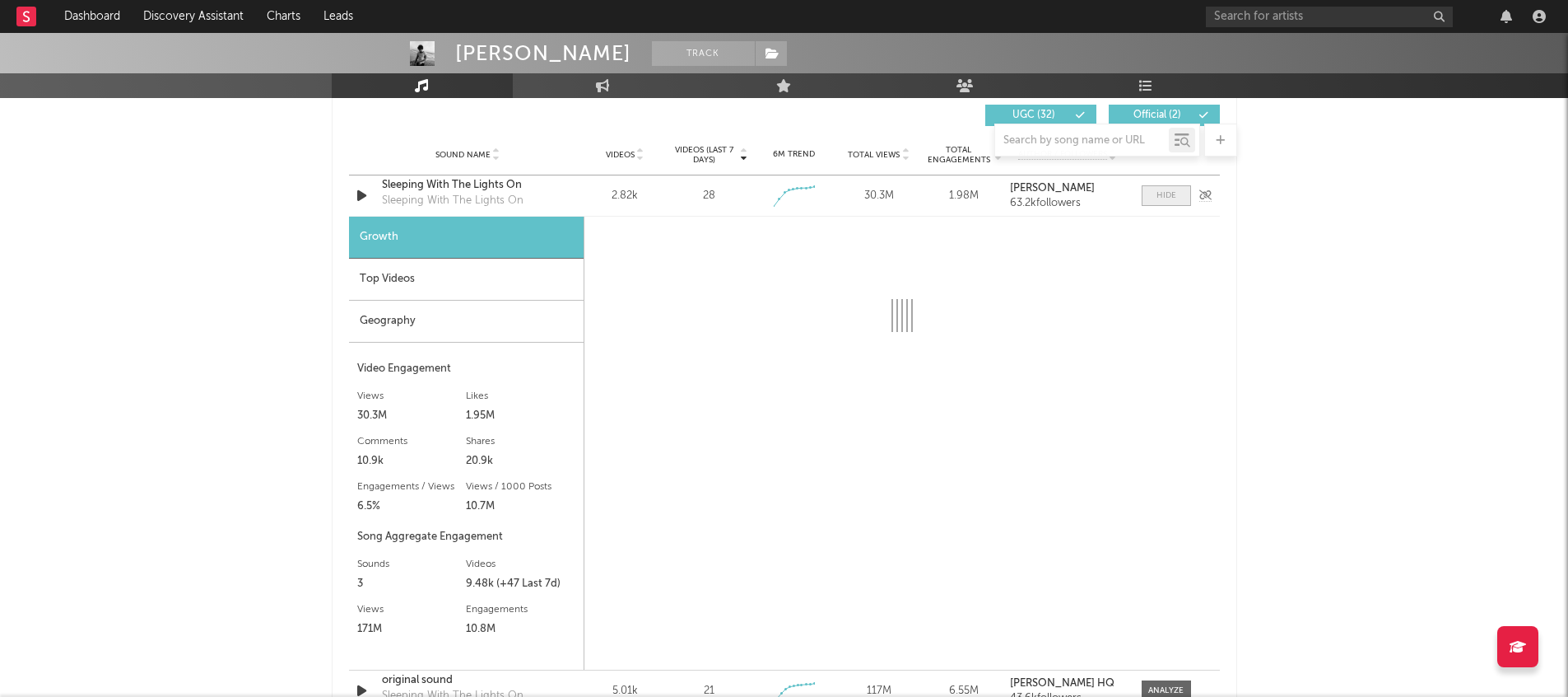
select select "1w"
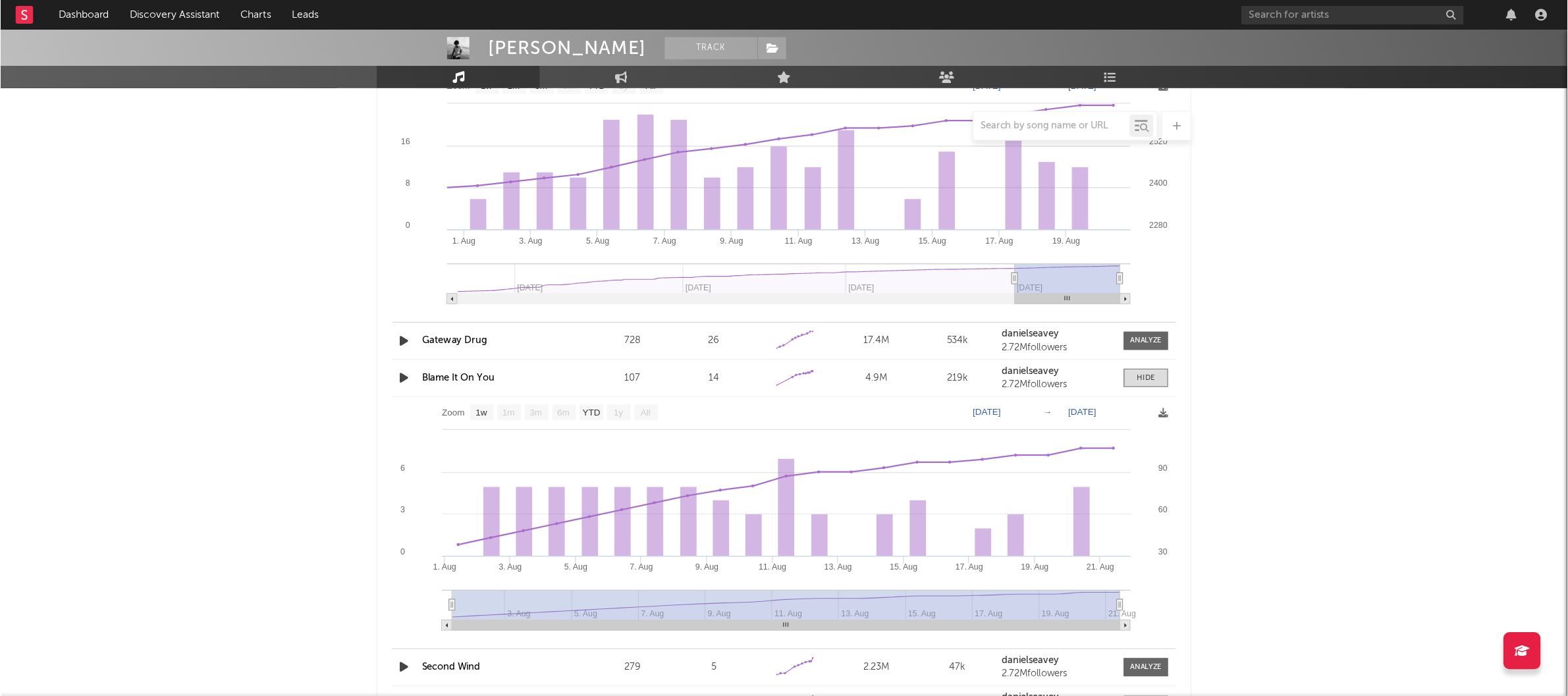
scroll to position [2334, 0]
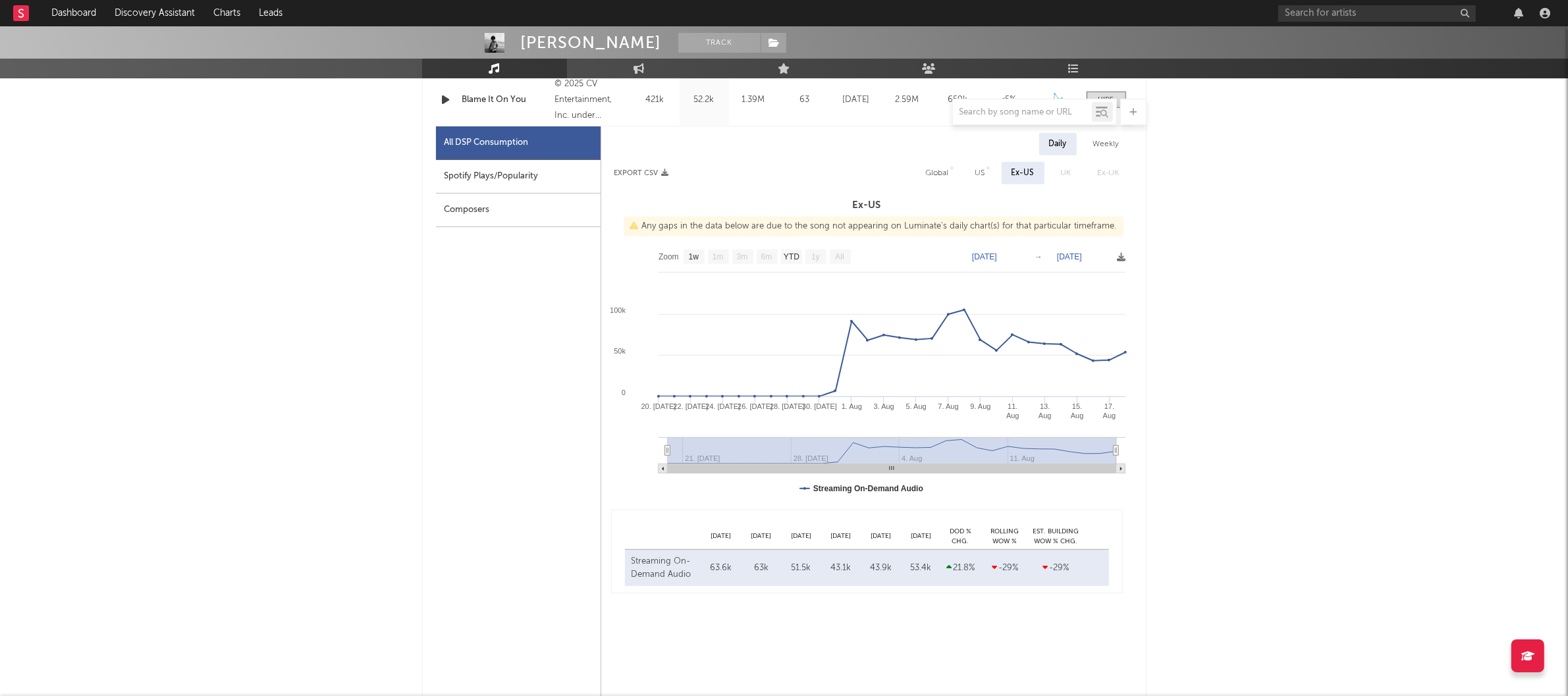
scroll to position [650, 0]
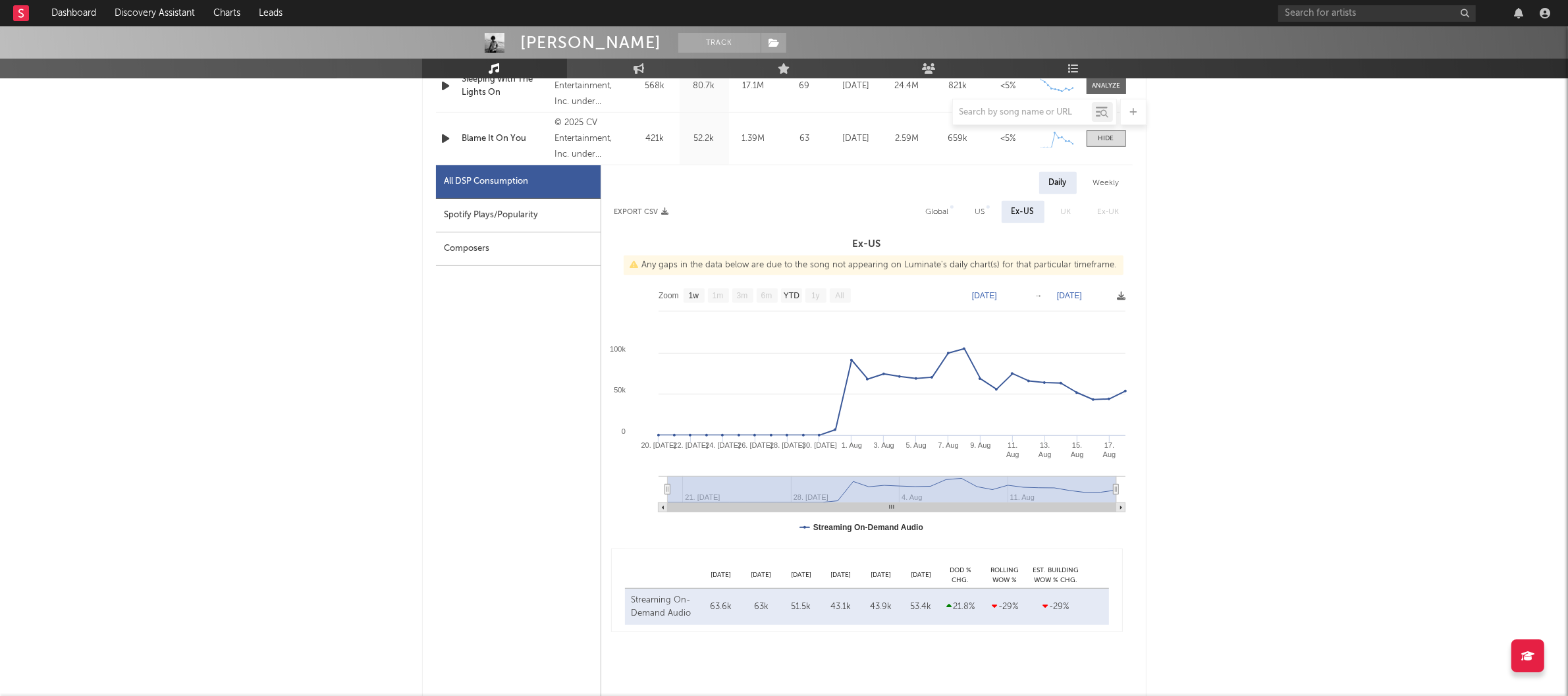
click at [475, 204] on div "Spotify Plays/Popularity" at bounding box center [518, 215] width 164 height 33
select select "1w"
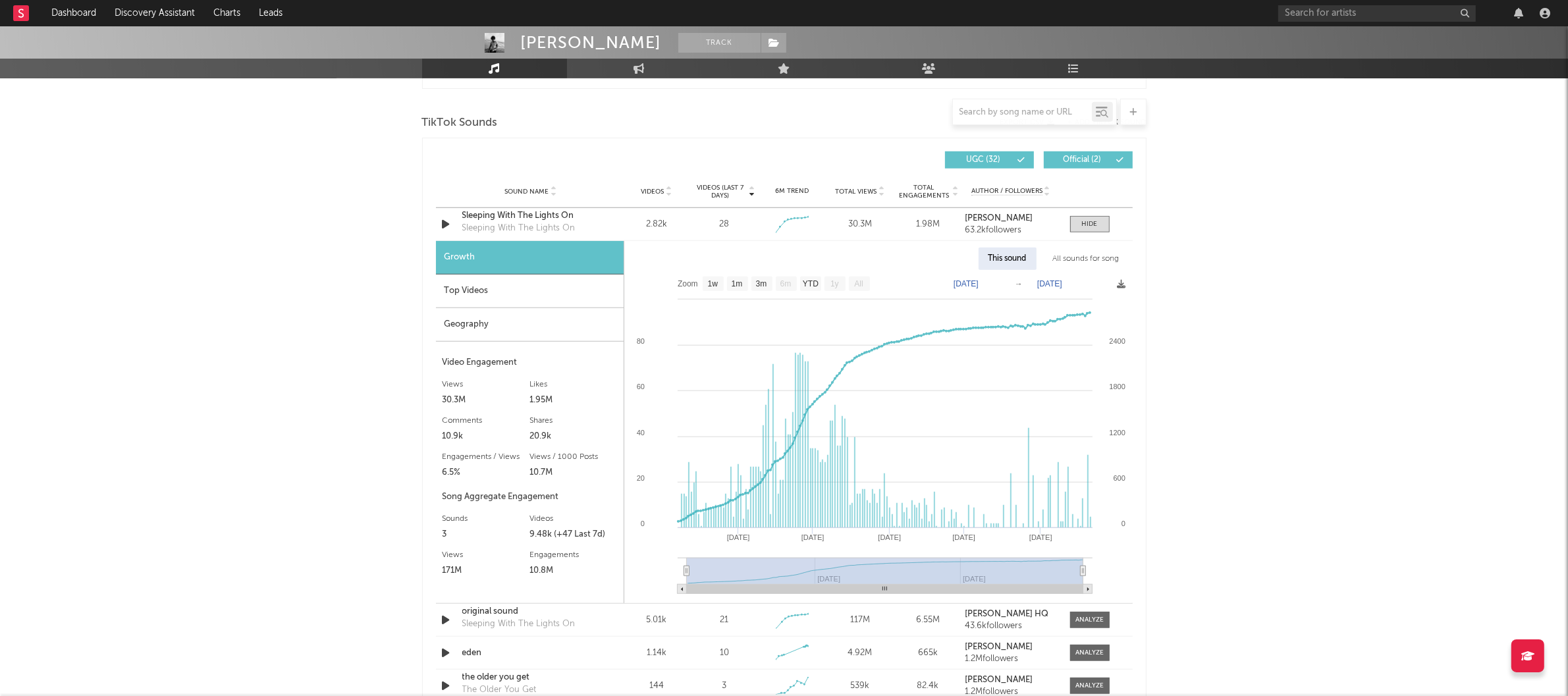
scroll to position [1425, 0]
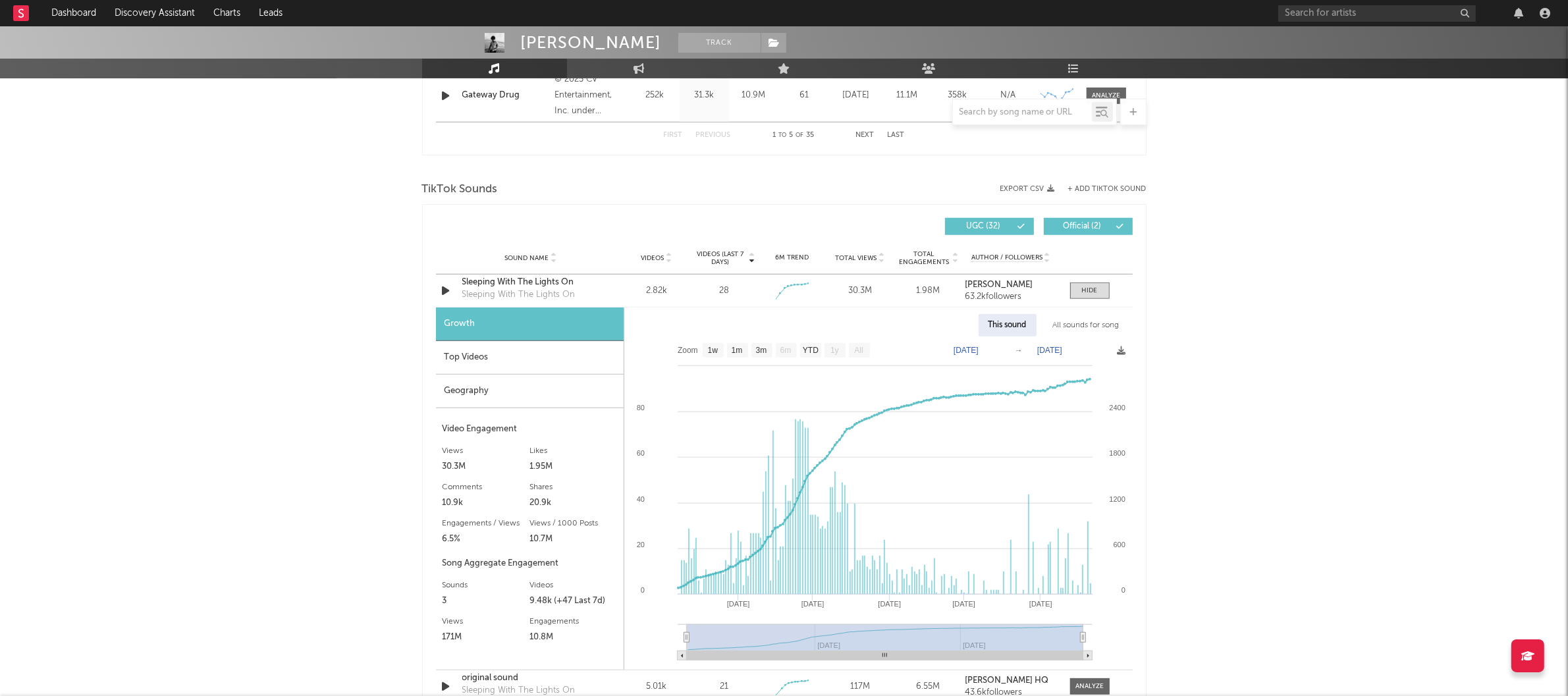
click at [1003, 226] on span "UGC ( 32 )" at bounding box center [984, 226] width 61 height 8
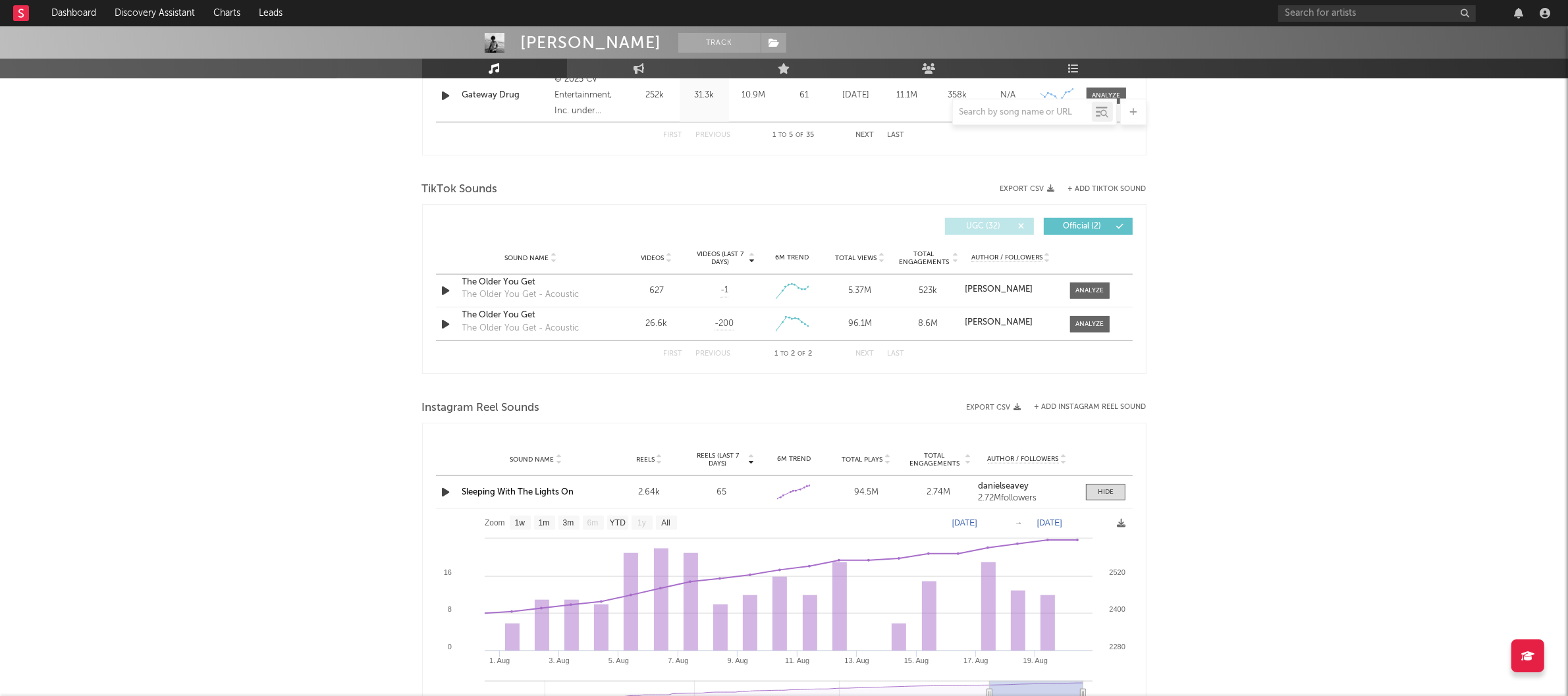
click at [1003, 226] on span "UGC ( 32 )" at bounding box center [984, 226] width 61 height 8
select select "1w"
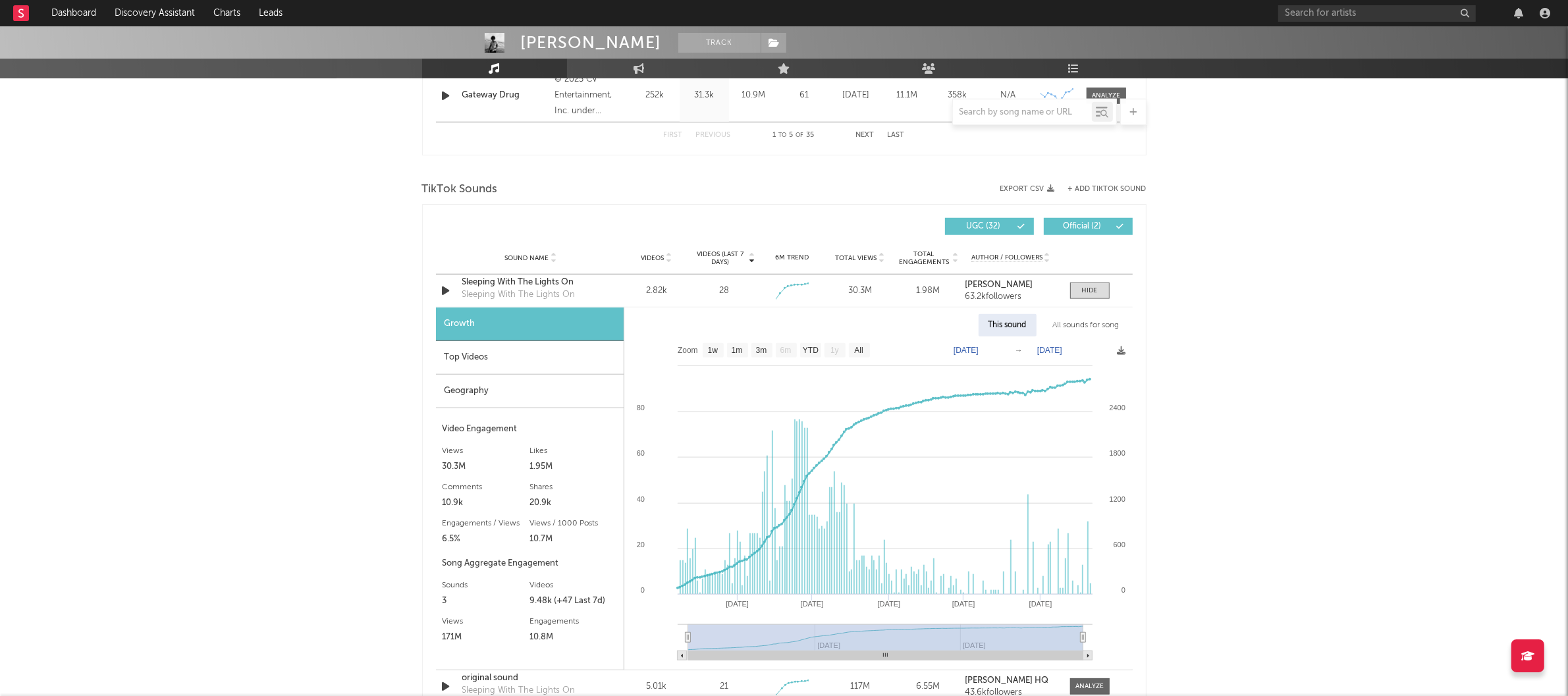
click at [1072, 223] on span "Official ( 2 )" at bounding box center [1083, 226] width 61 height 8
click at [483, 402] on div "Geography" at bounding box center [530, 391] width 188 height 33
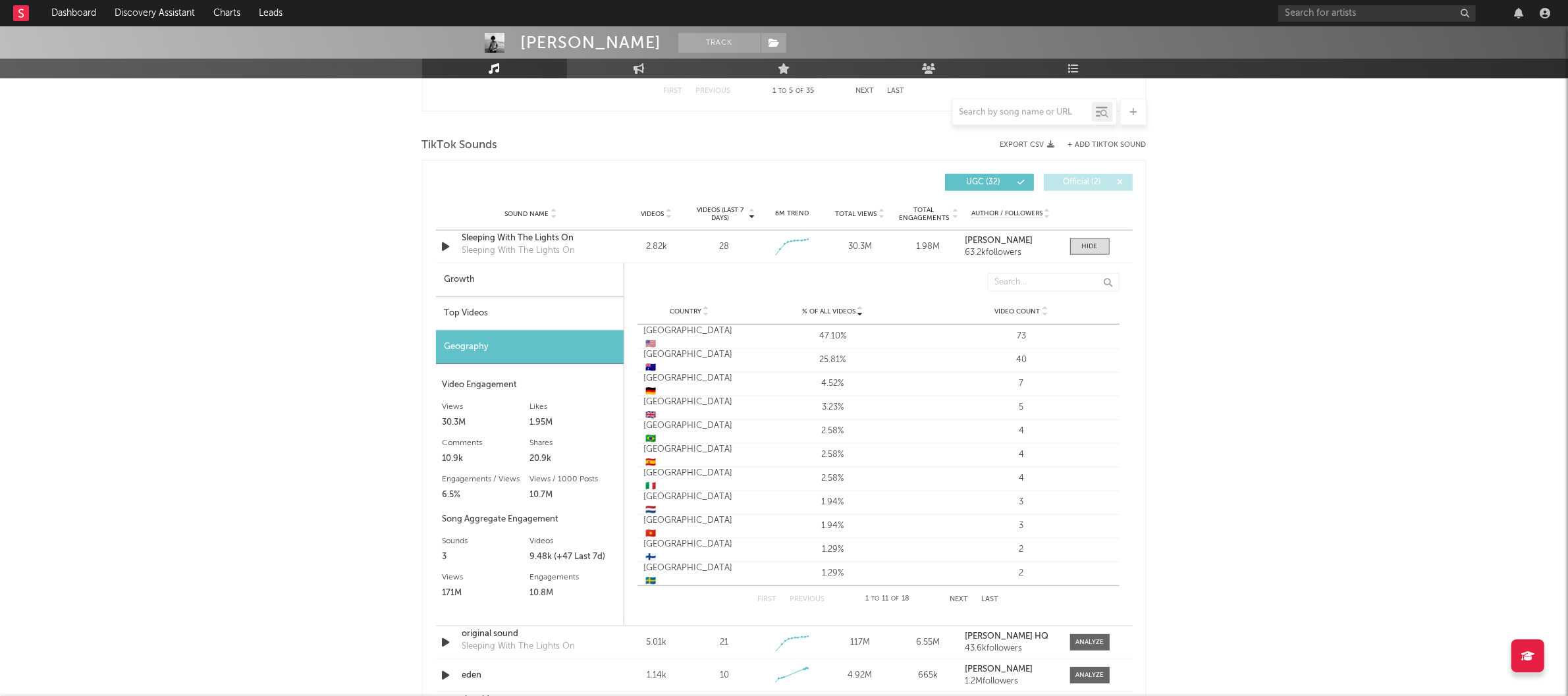
scroll to position [1620, 0]
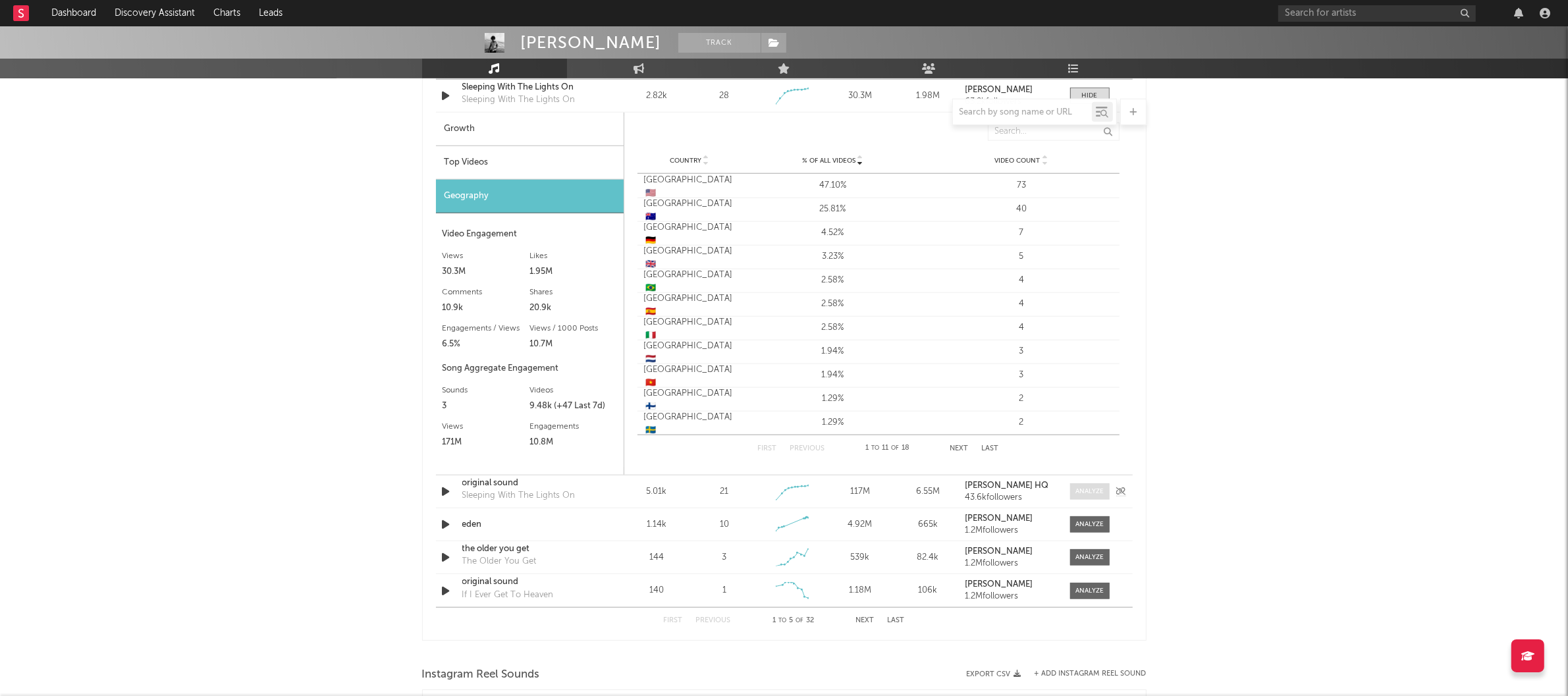
click at [1079, 496] on div at bounding box center [1089, 491] width 28 height 10
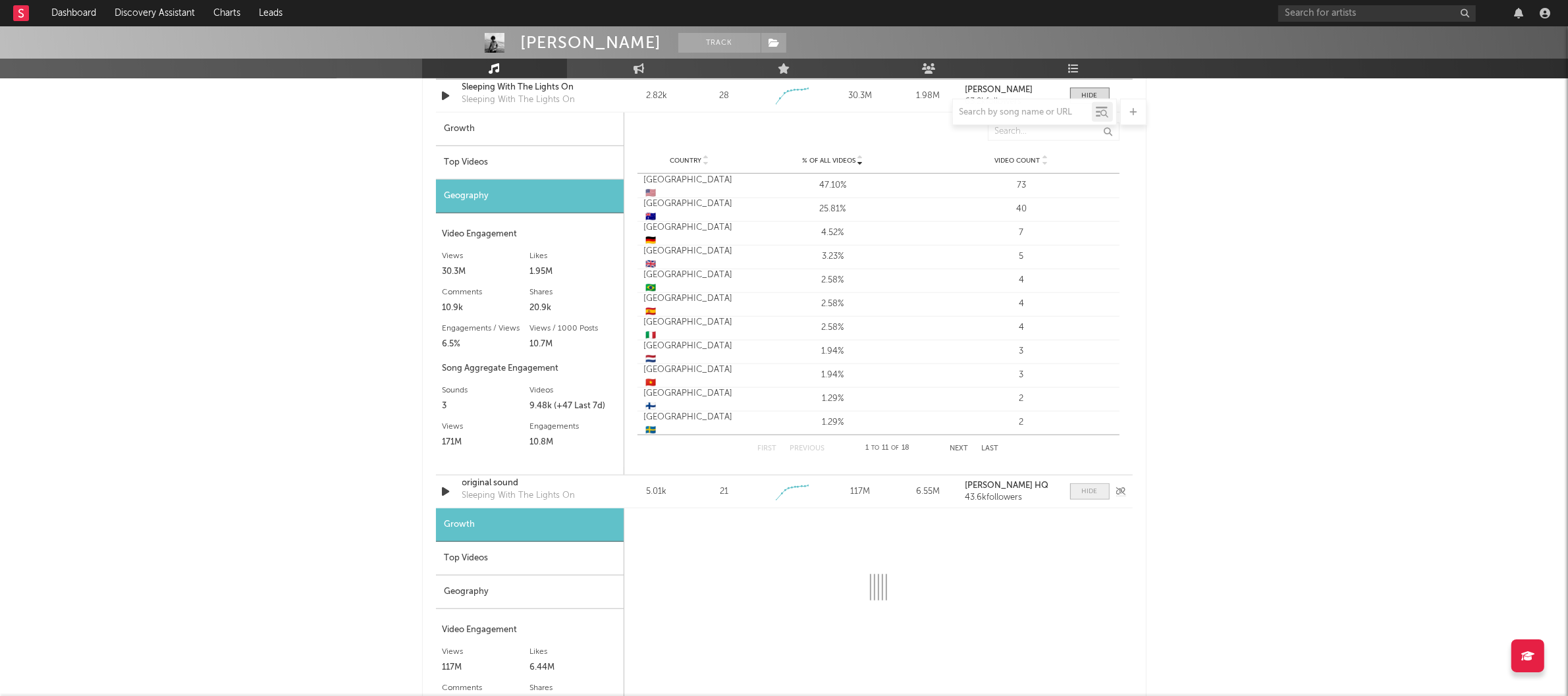
select select "1w"
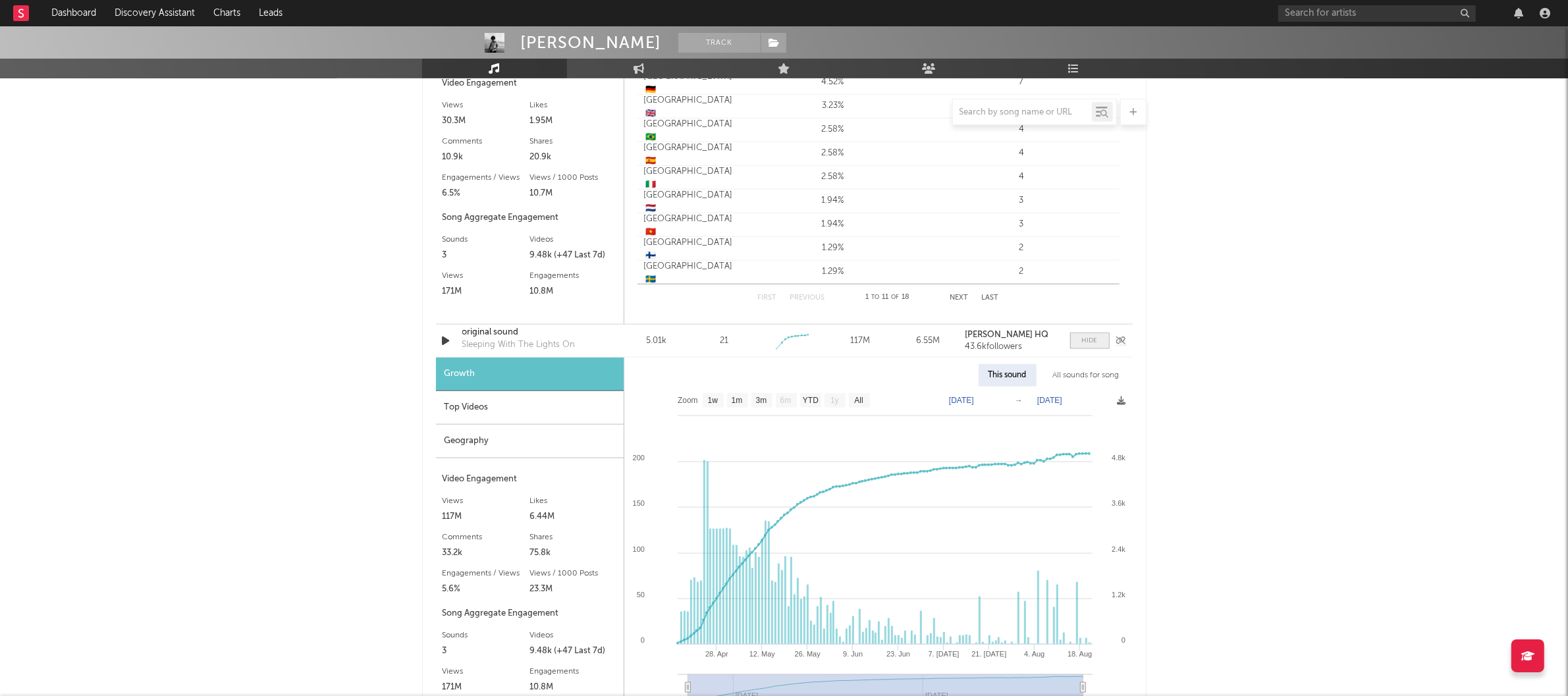
scroll to position [1775, 0]
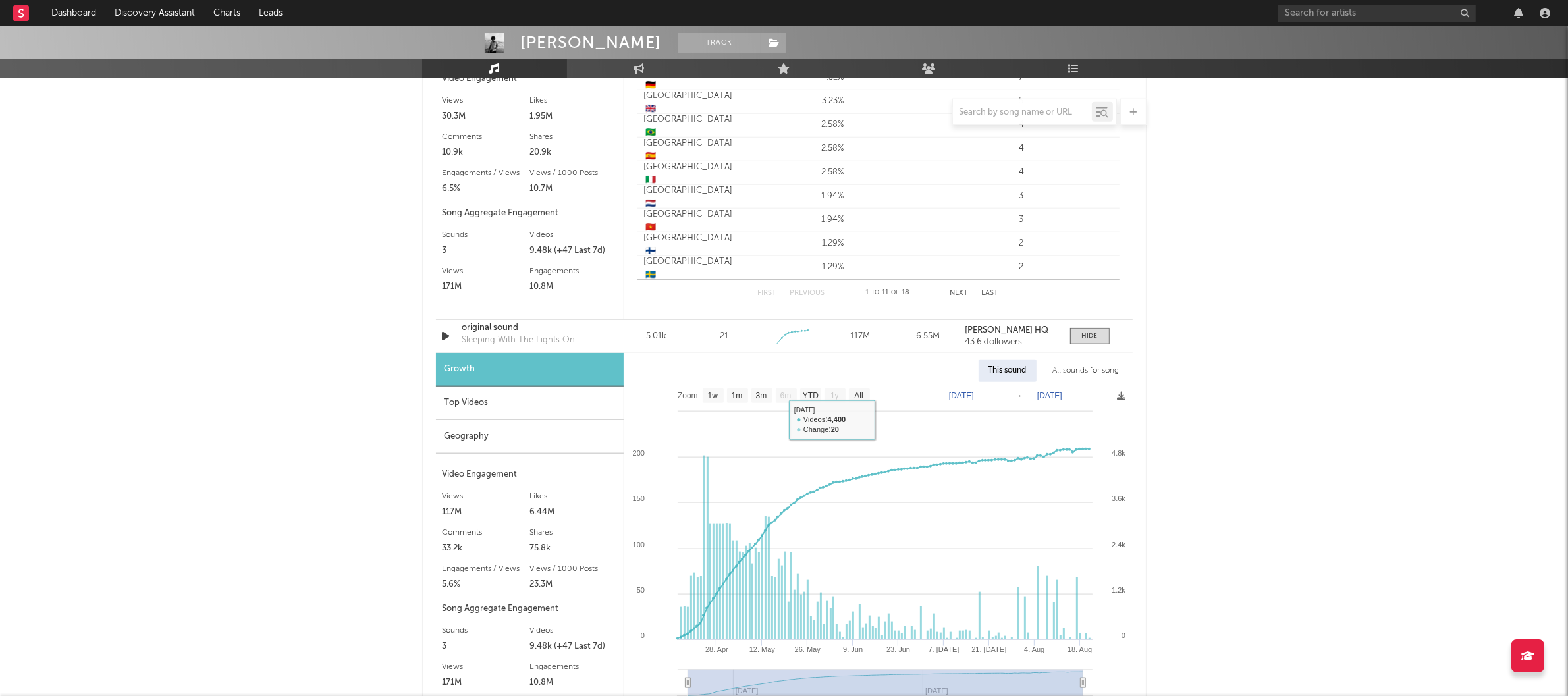
click at [542, 436] on div "Geography" at bounding box center [530, 436] width 188 height 33
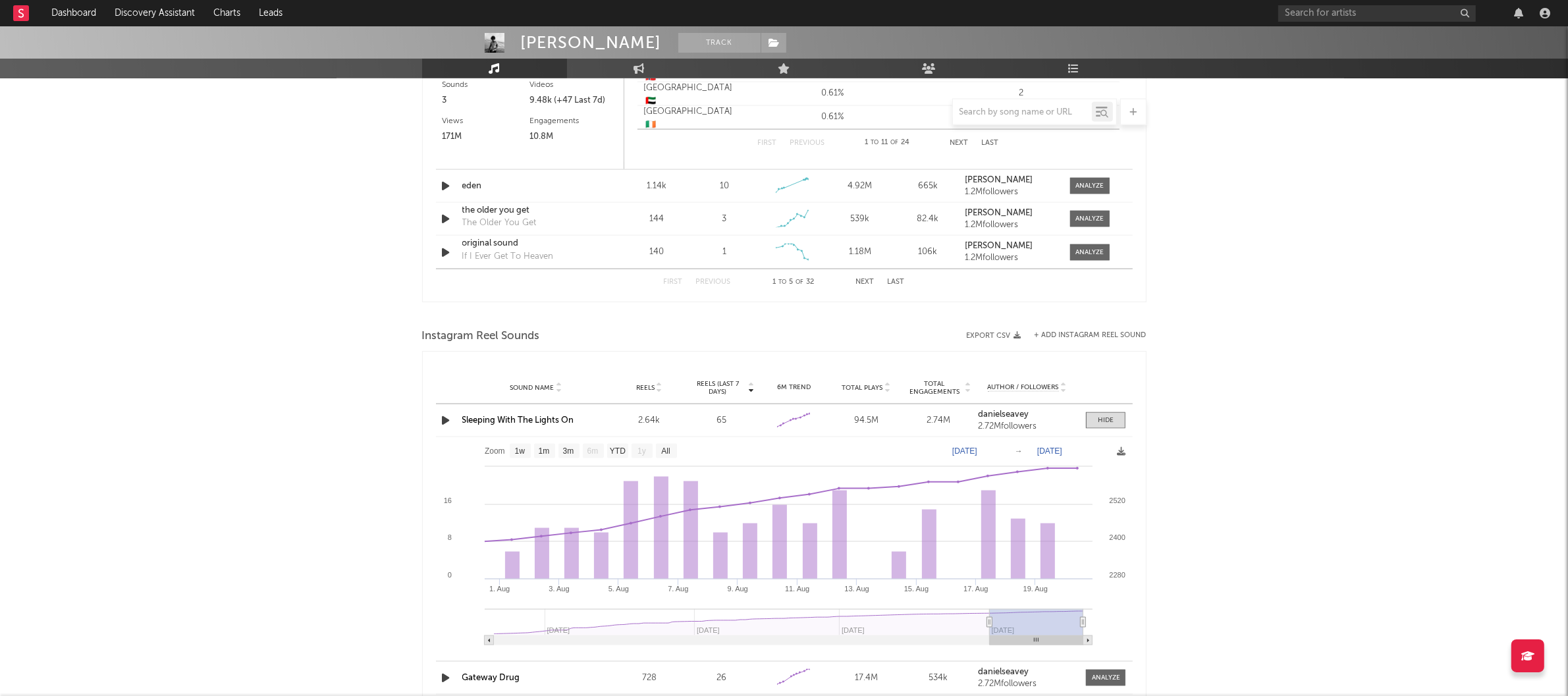
scroll to position [2352, 0]
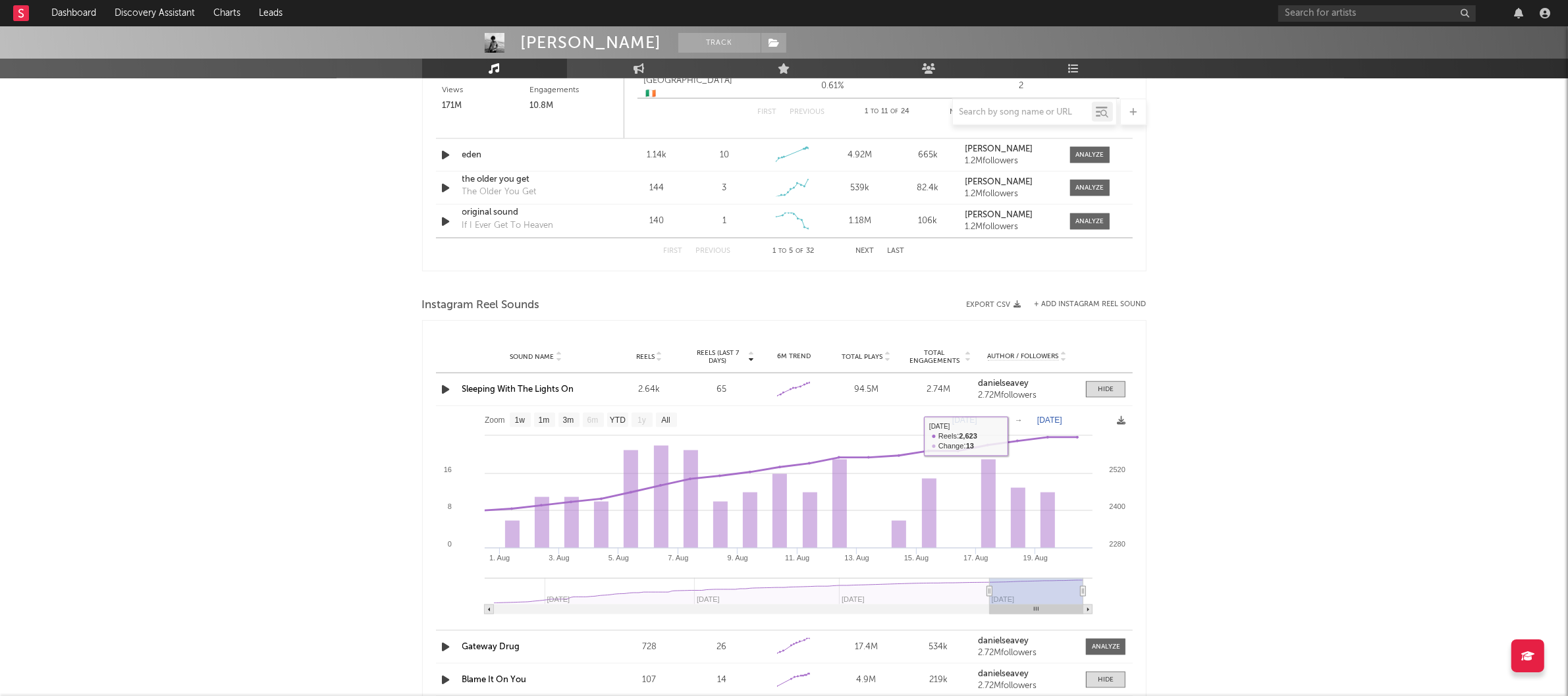
click at [978, 420] on text "Aug 1, 2025" at bounding box center [965, 420] width 25 height 9
click at [909, 429] on rect at bounding box center [784, 515] width 696 height 217
click at [975, 427] on rect at bounding box center [784, 515] width 696 height 217
click at [963, 418] on text "Aug 1, 2025" at bounding box center [965, 420] width 25 height 9
type input "2025-08-30"
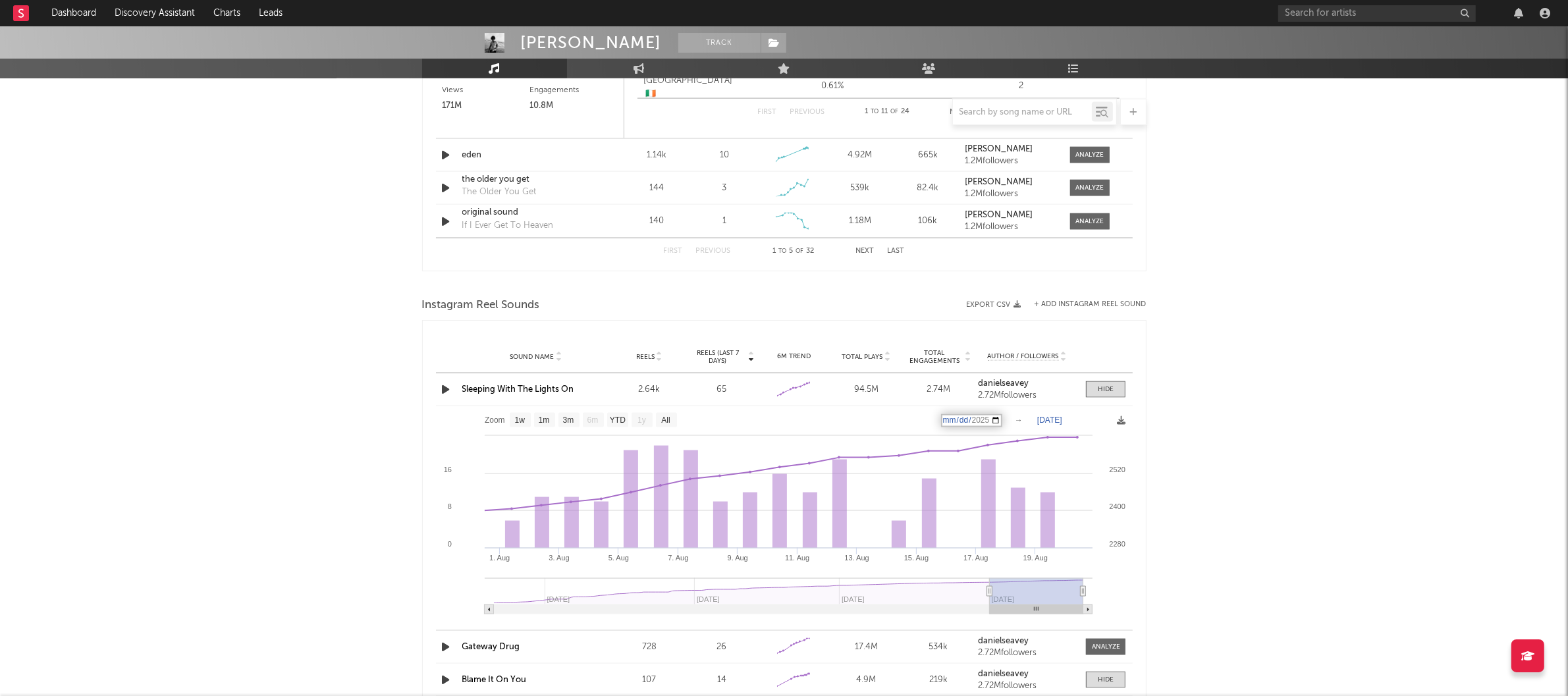
type input "2025-07-30"
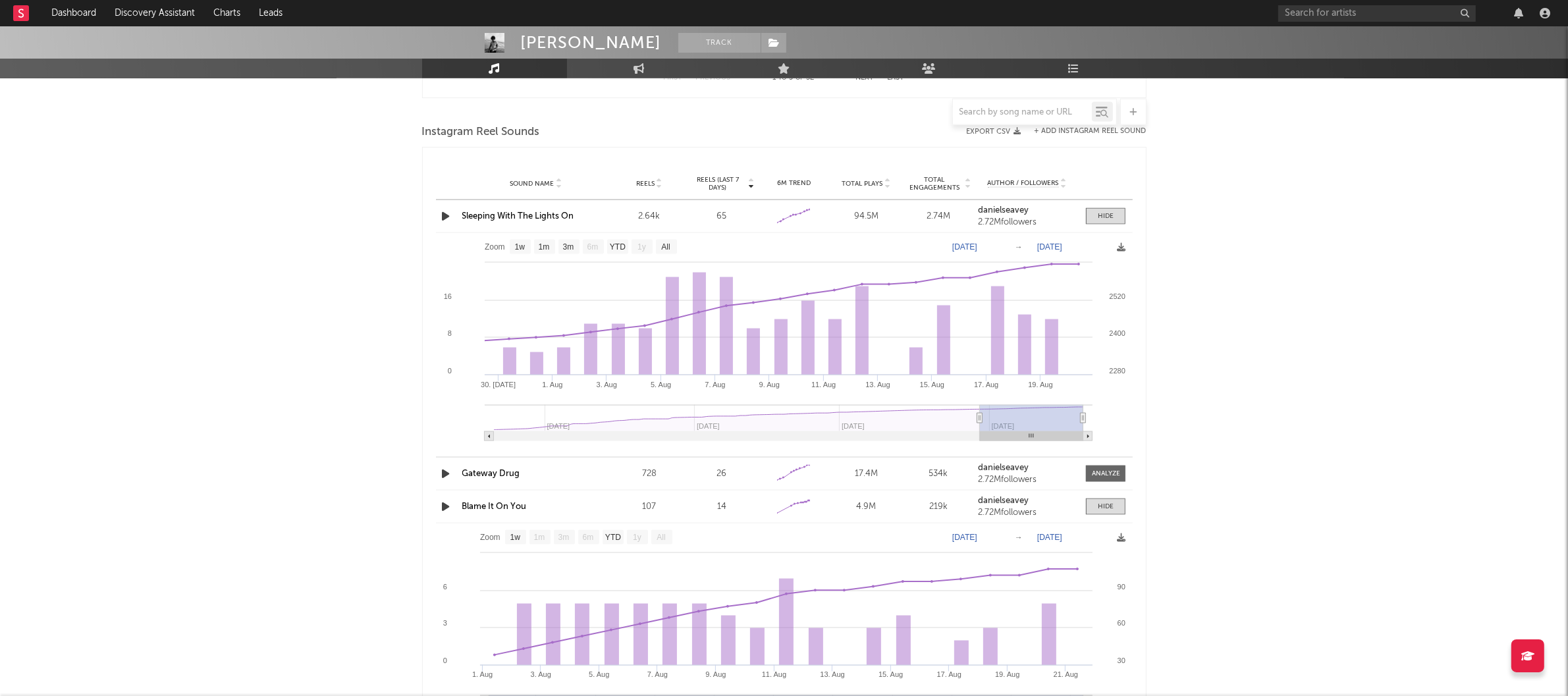
scroll to position [2524, 0]
click at [1051, 212] on link "danielseavey" at bounding box center [1027, 211] width 98 height 9
